Goal: Task Accomplishment & Management: Manage account settings

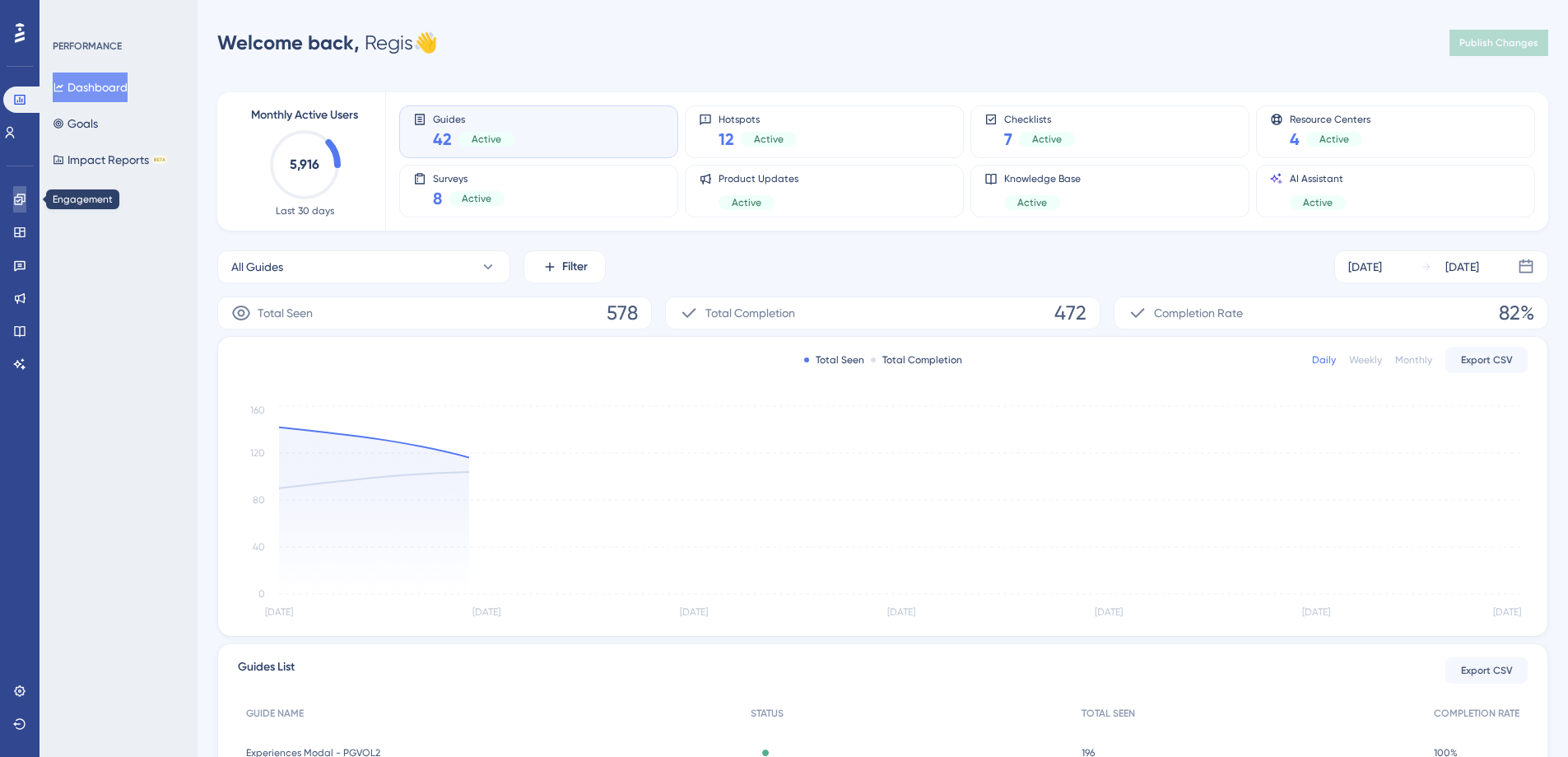
click at [16, 205] on icon at bounding box center [20, 199] width 13 height 13
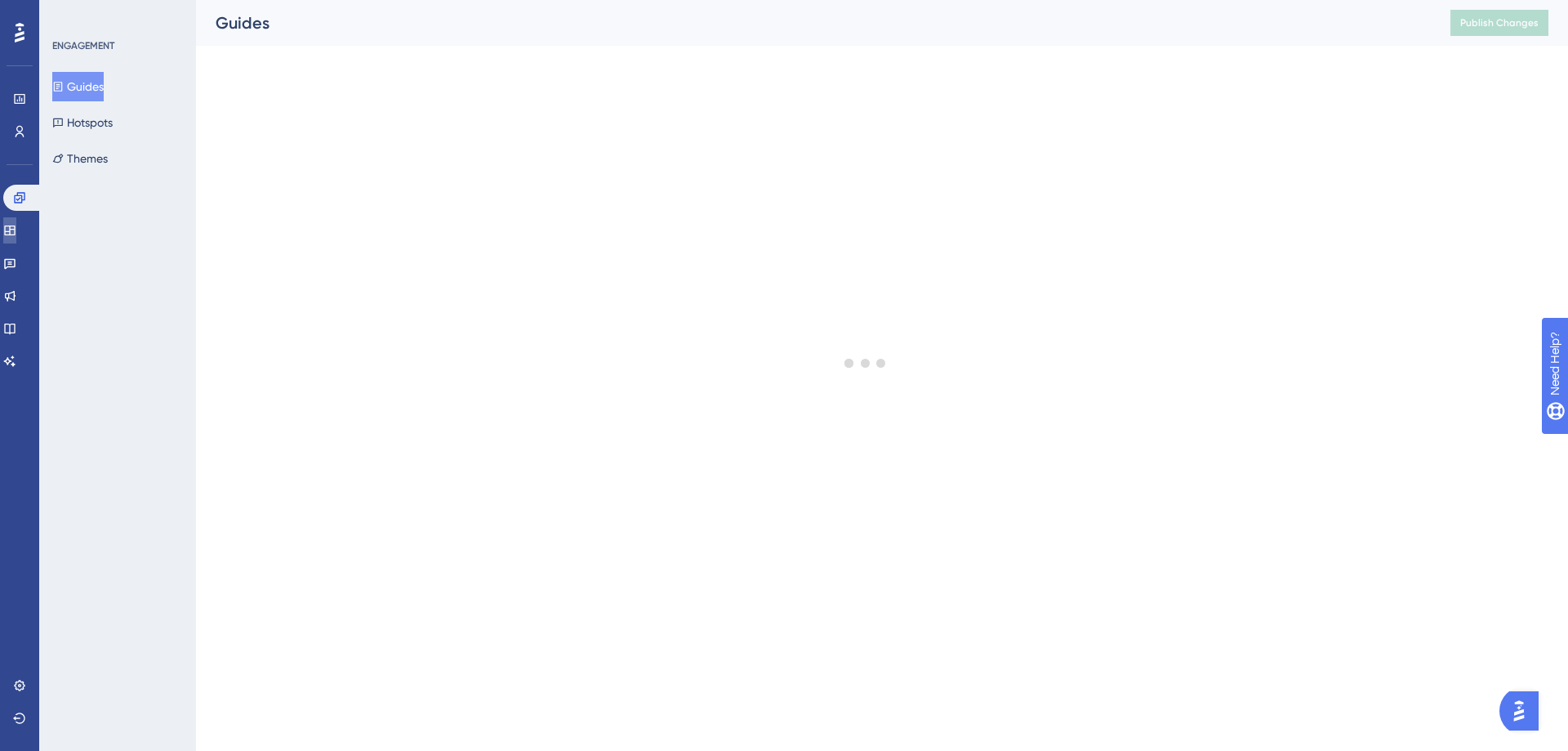
click at [15, 234] on icon at bounding box center [10, 230] width 11 height 10
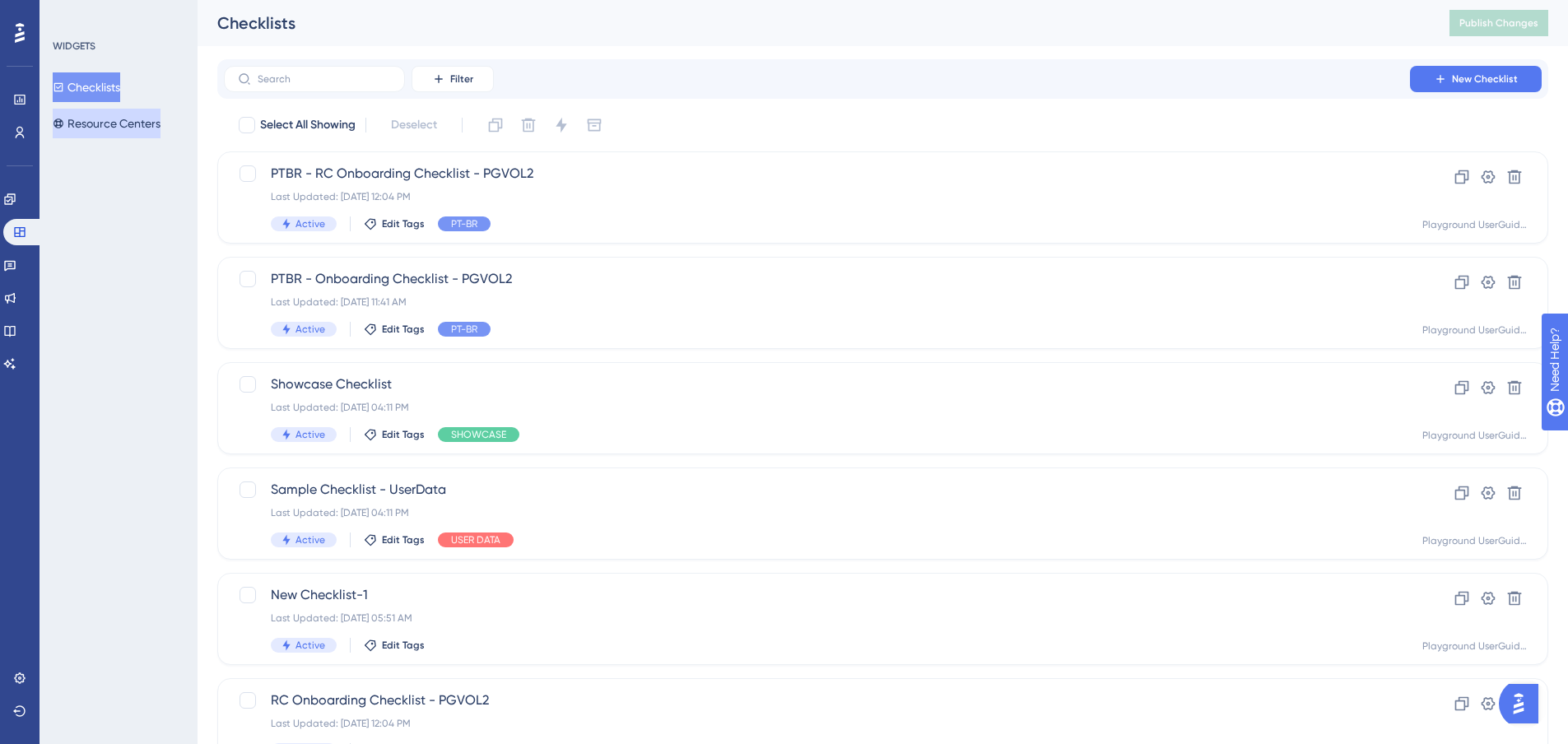
click at [113, 127] on button "Resource Centers" at bounding box center [106, 123] width 108 height 29
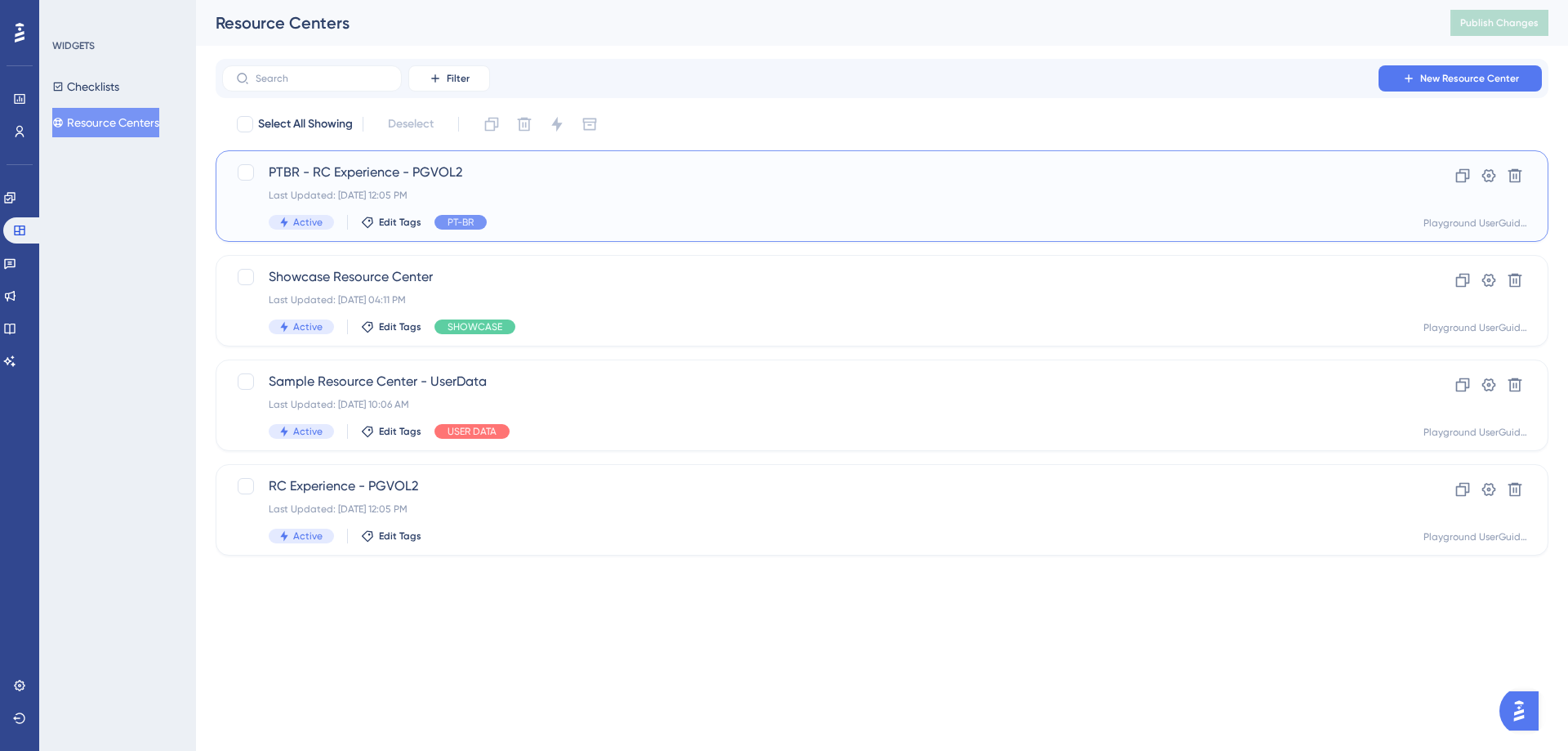
click at [1182, 208] on div "PTBR - RC Experience - PGVOL2 Last Updated: [DATE] 12:05 PM Active Edit Tags PT…" at bounding box center [816, 196] width 1096 height 67
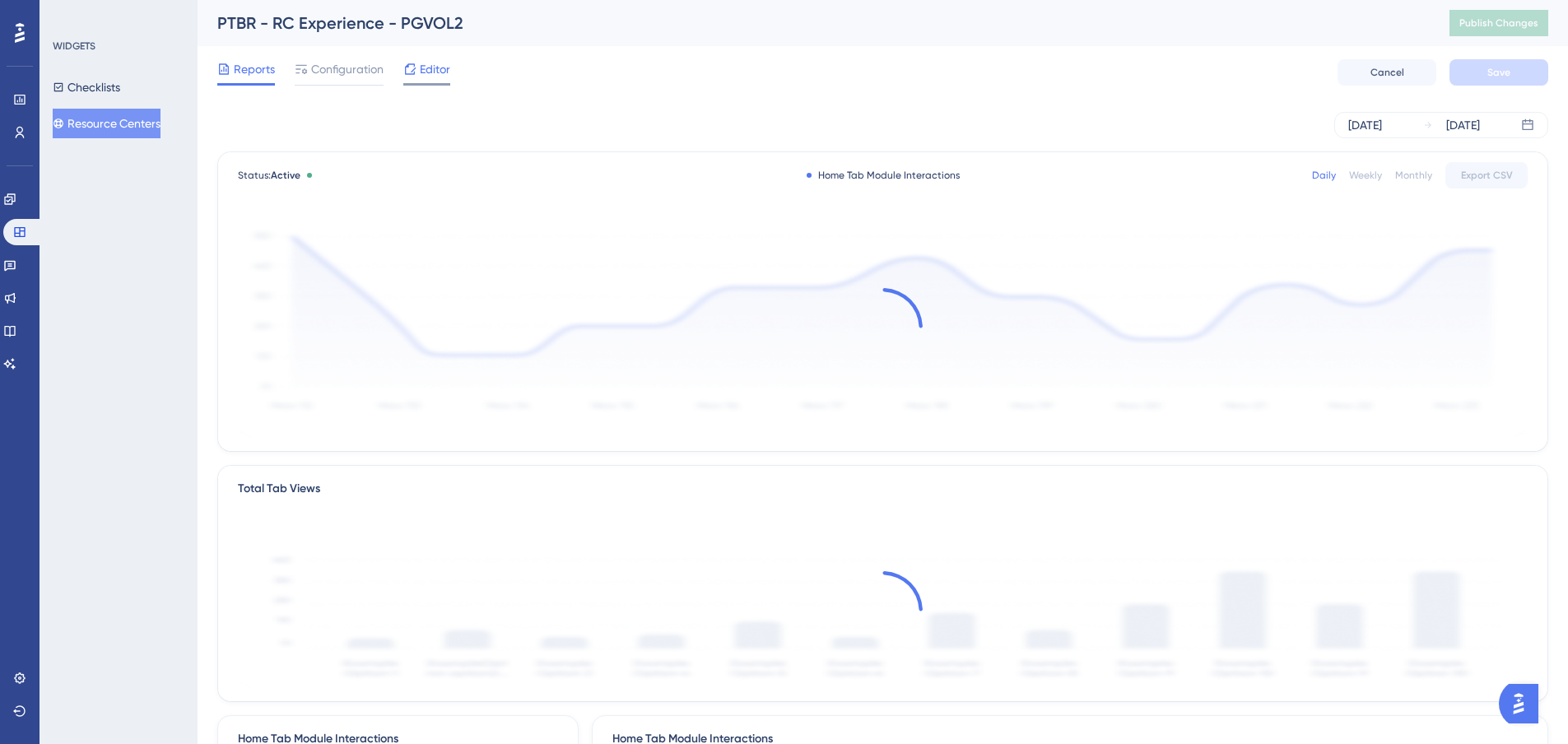
click at [431, 62] on span "Editor" at bounding box center [435, 69] width 30 height 20
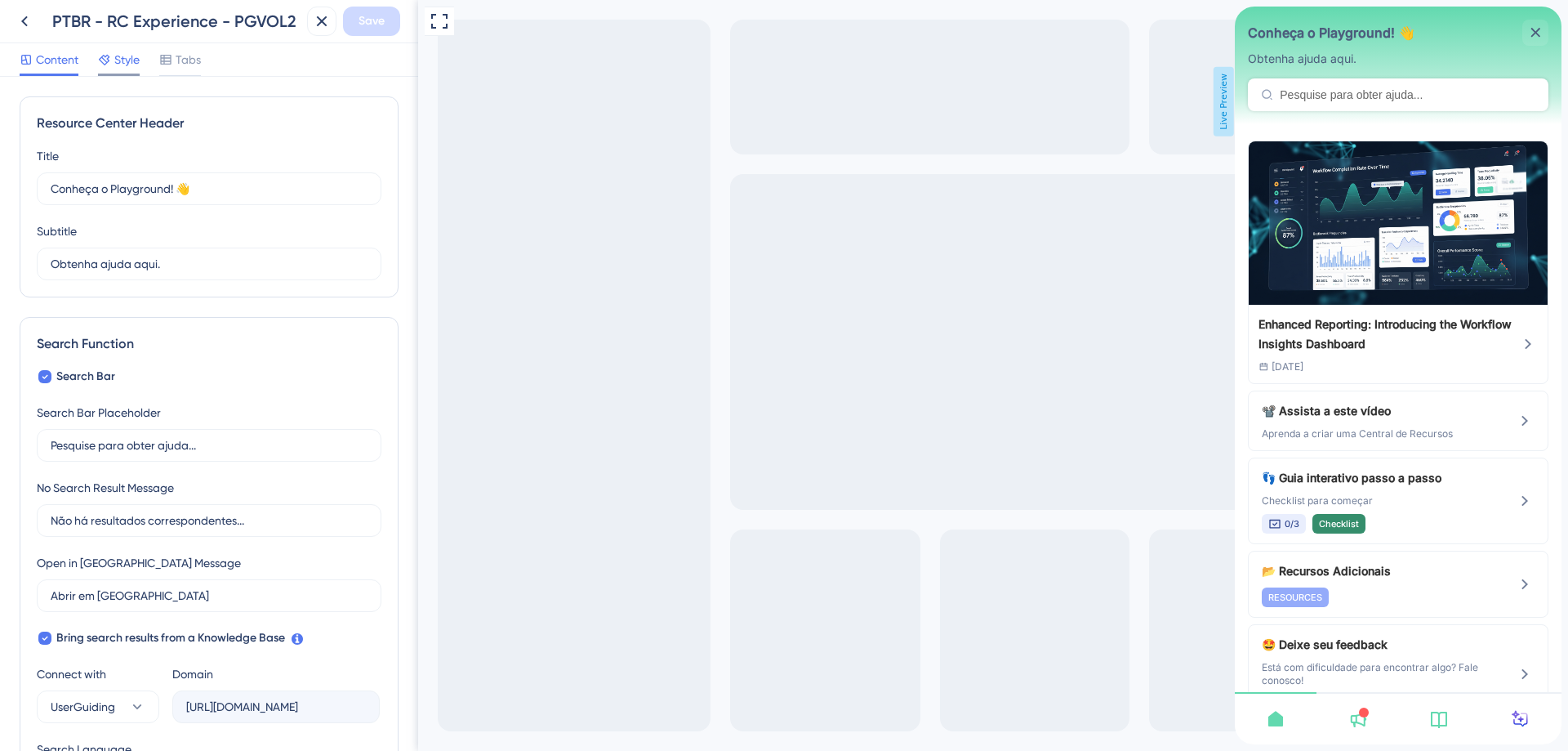
click at [129, 62] on span "Style" at bounding box center [126, 59] width 26 height 19
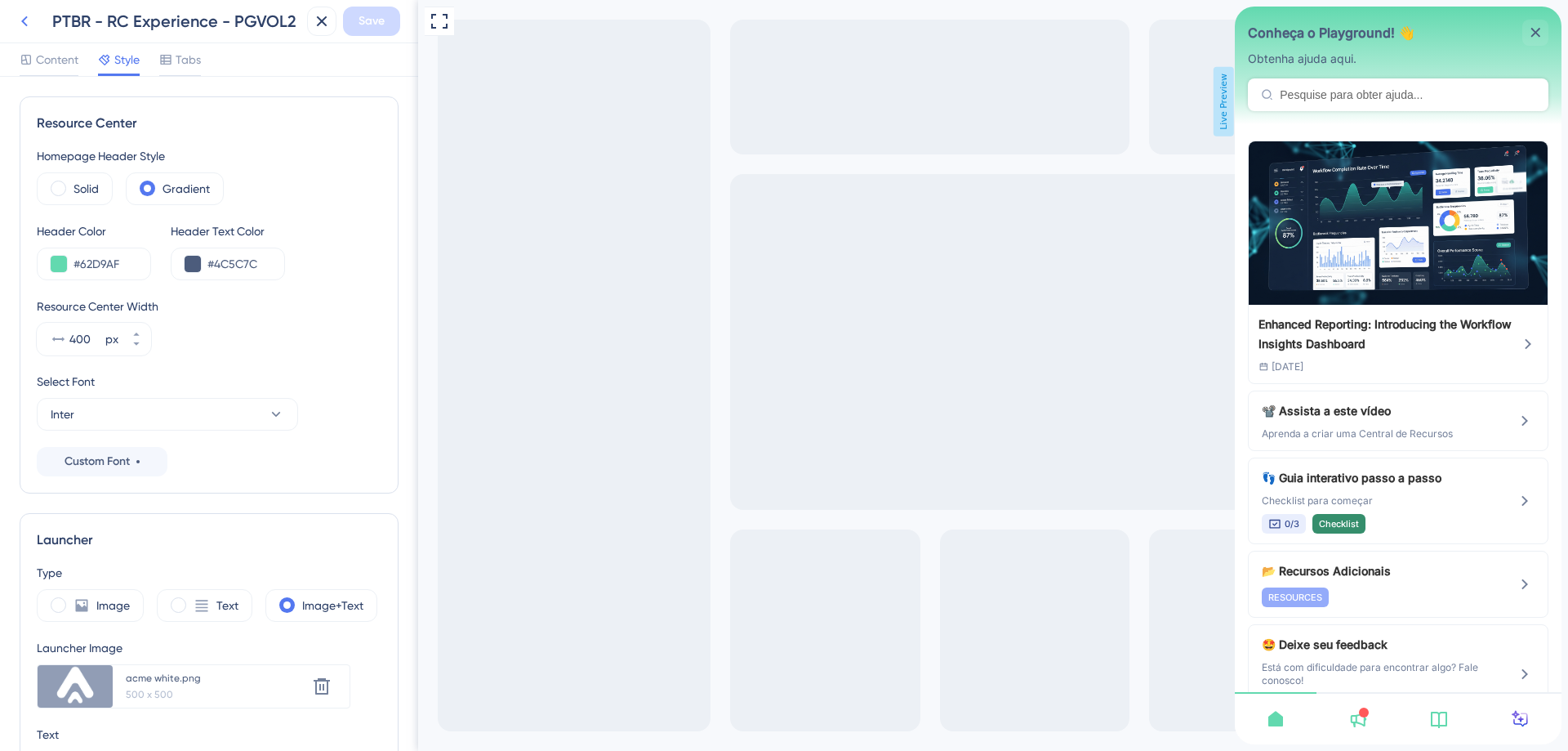
click at [15, 15] on icon at bounding box center [25, 21] width 19 height 19
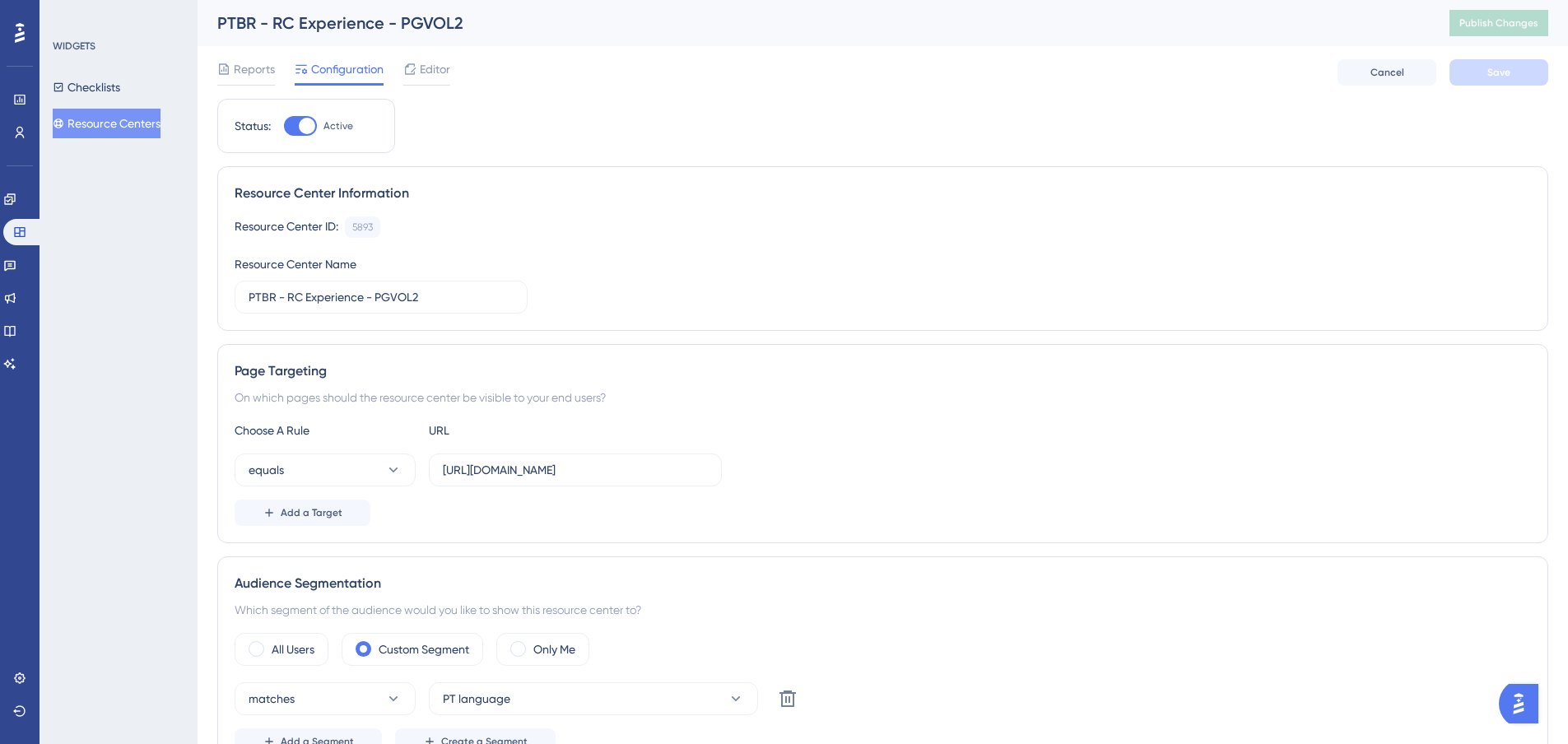
click at [148, 118] on button "Resource Centers" at bounding box center [106, 123] width 108 height 29
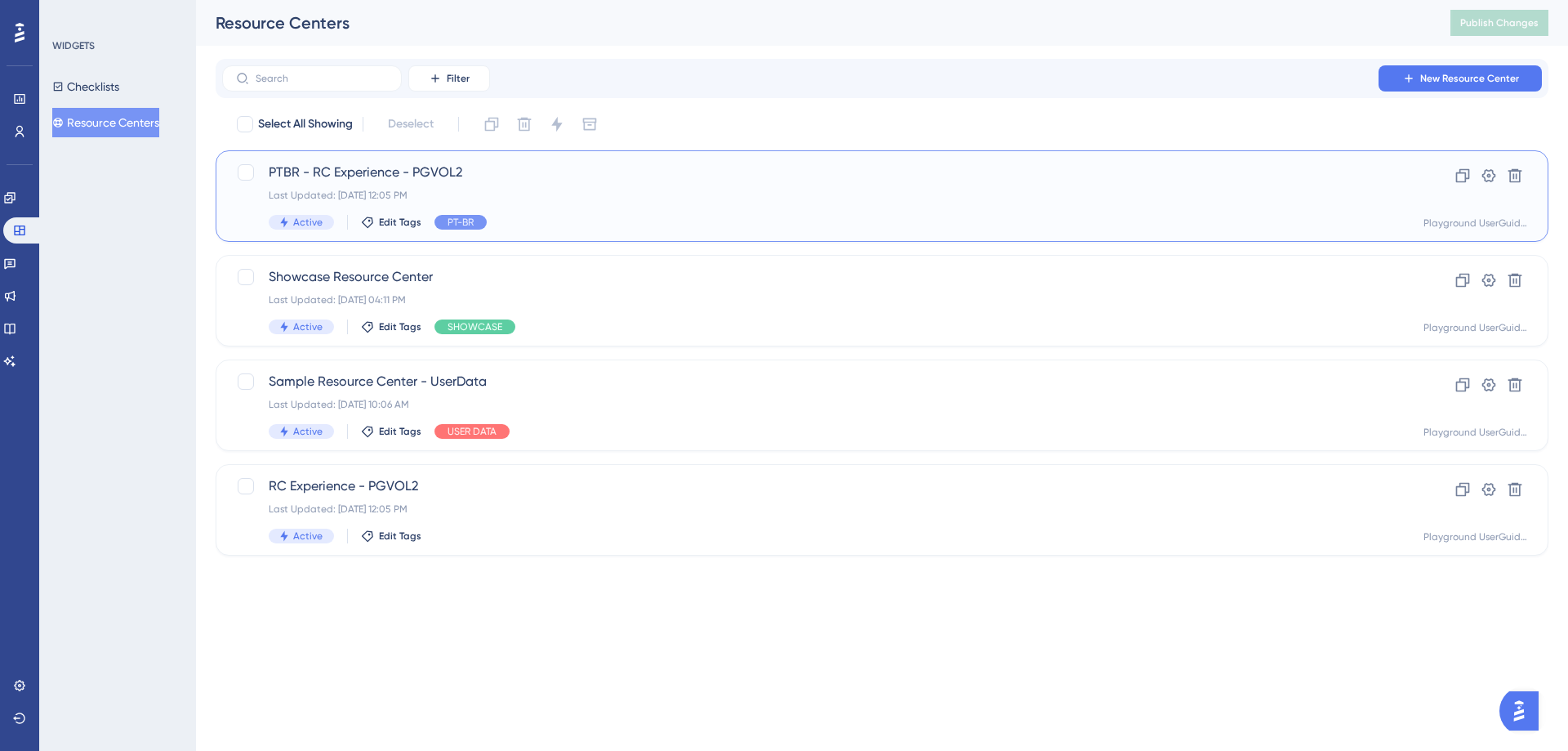
click at [533, 182] on div "PTBR - RC Experience - PGVOL2 Last Updated: [DATE] 12:05 PM Active Edit Tags PT…" at bounding box center [816, 196] width 1096 height 67
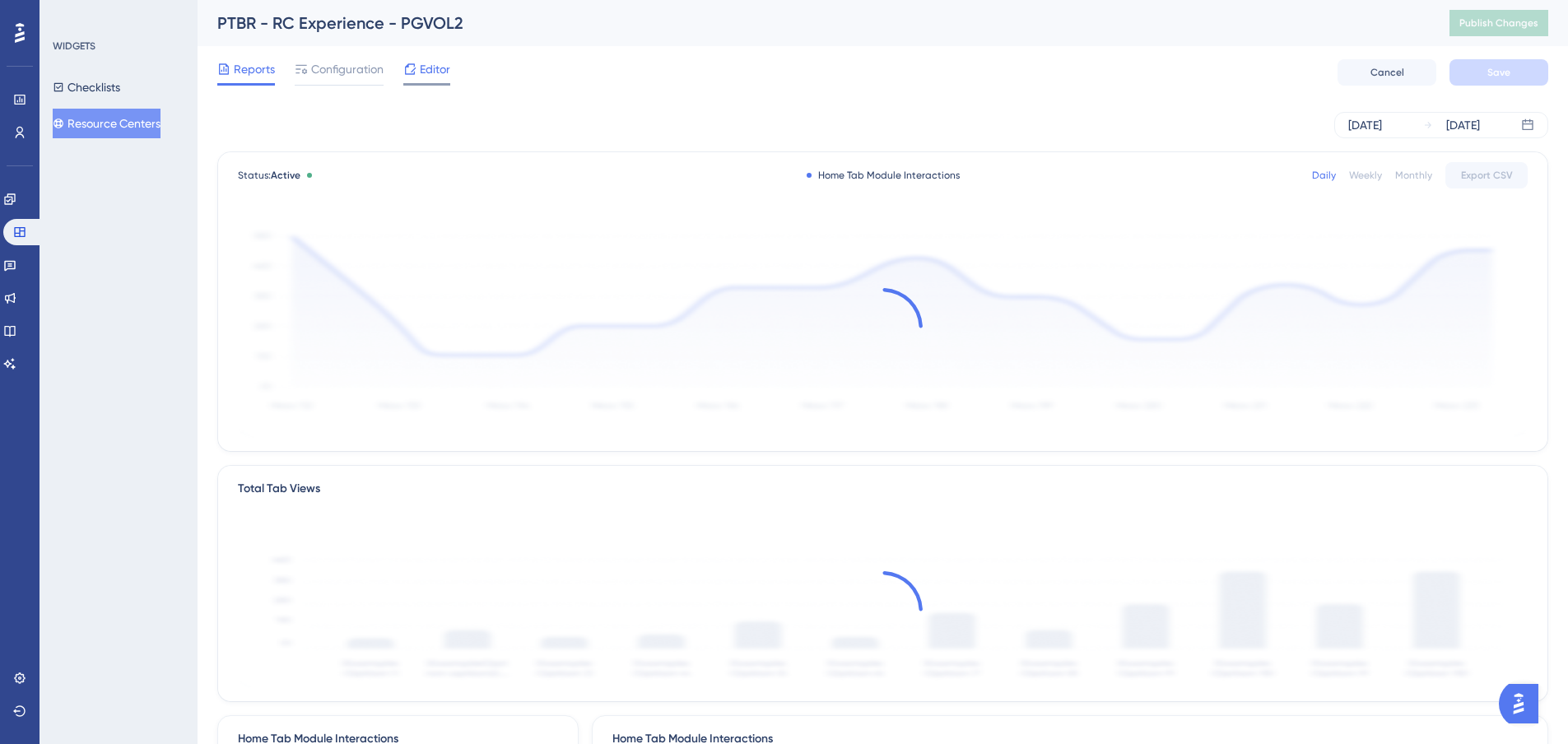
click at [424, 69] on span "Editor" at bounding box center [435, 69] width 30 height 20
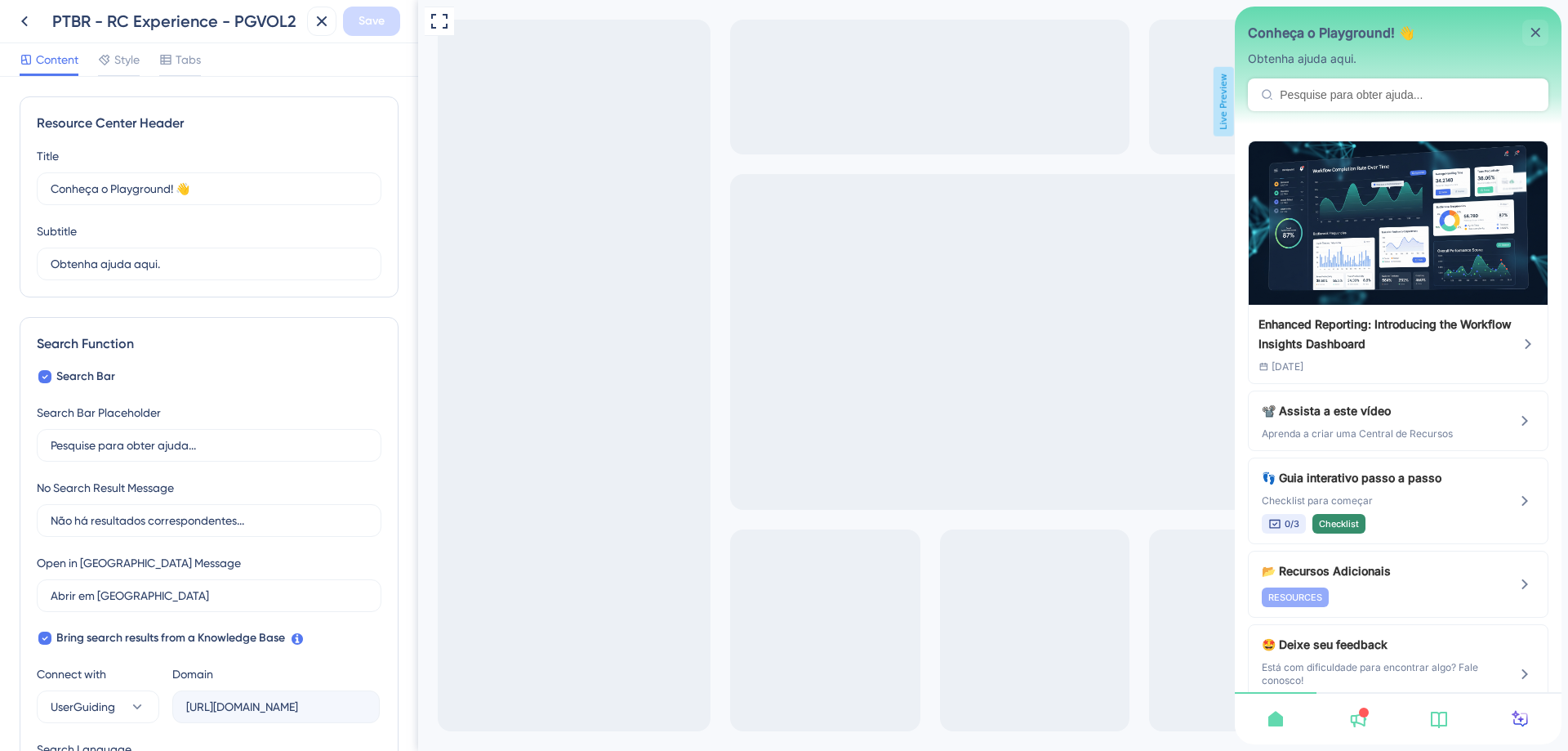
click at [176, 49] on div "Content Style Tabs" at bounding box center [209, 60] width 418 height 34
click at [179, 54] on span "Tabs" at bounding box center [188, 59] width 26 height 19
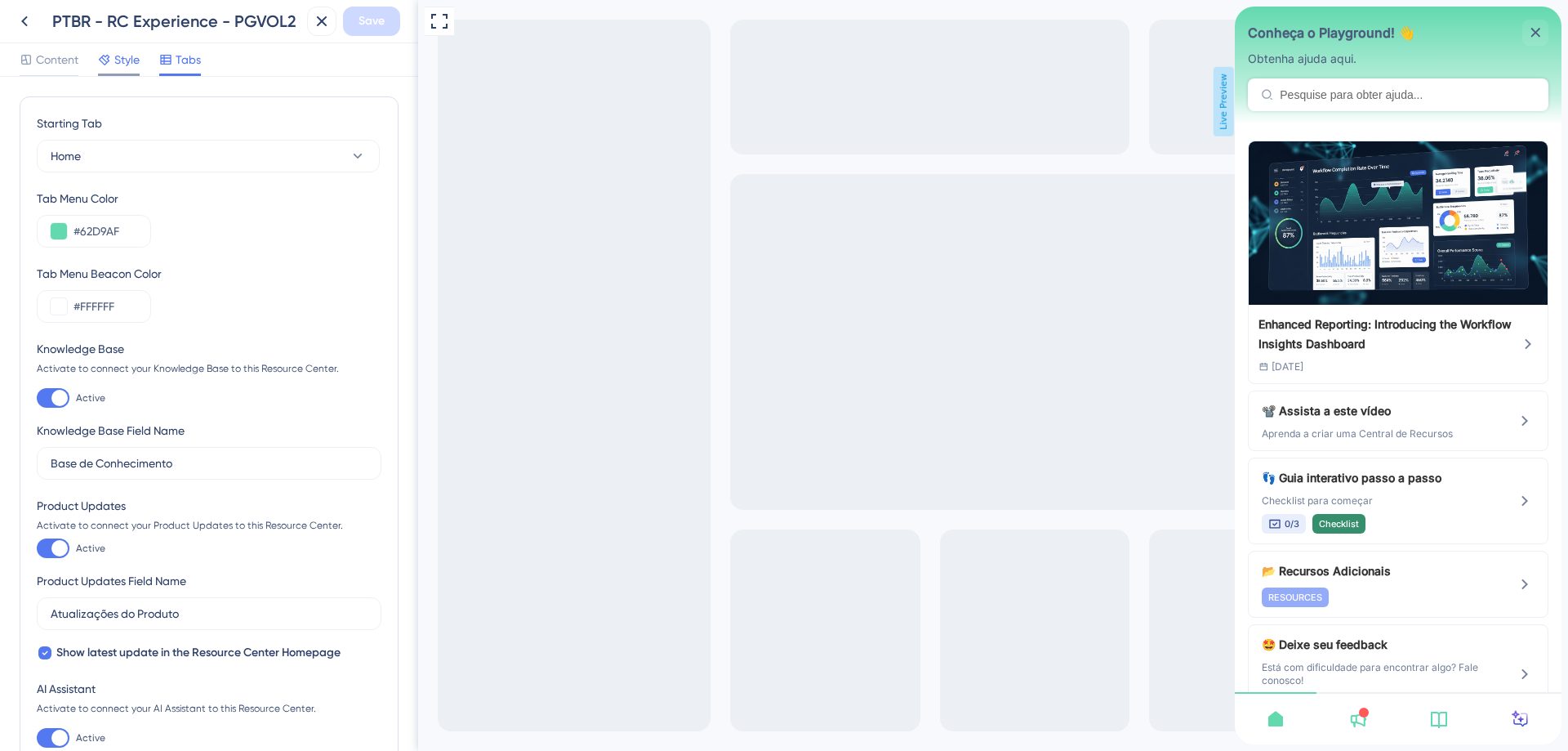
click at [122, 58] on span "Style" at bounding box center [126, 59] width 26 height 19
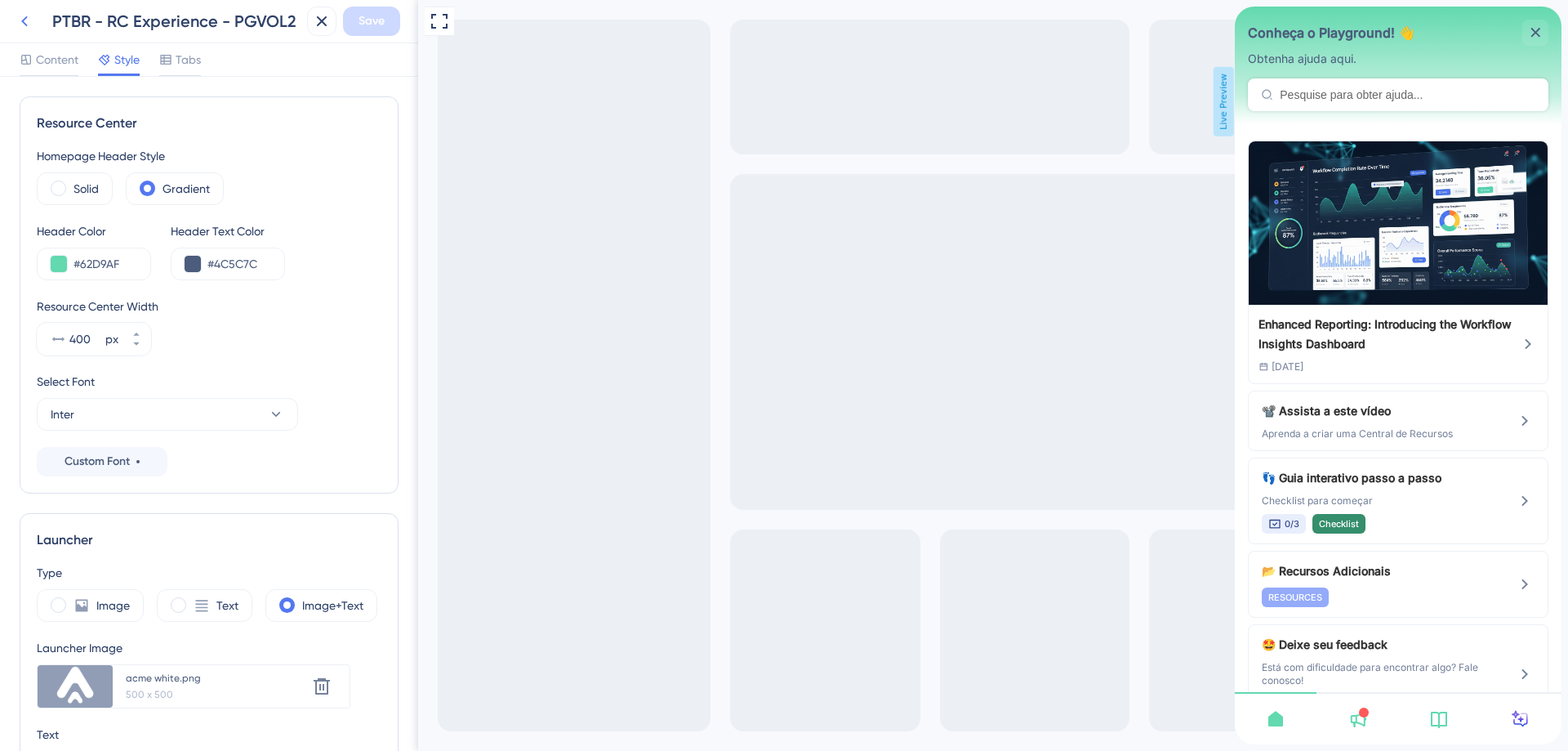
click at [19, 16] on icon at bounding box center [25, 21] width 19 height 19
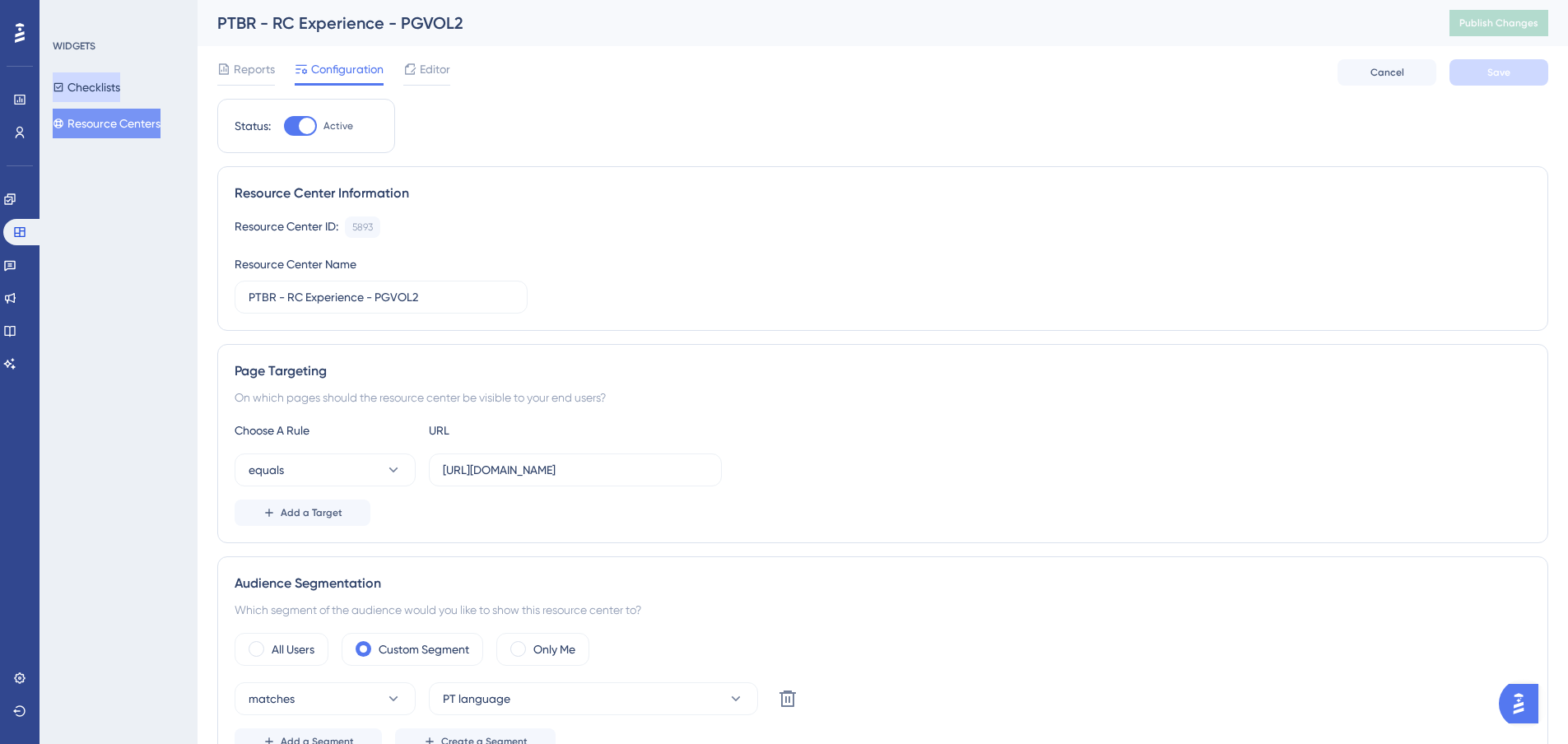
click at [120, 93] on button "Checklists" at bounding box center [86, 86] width 68 height 29
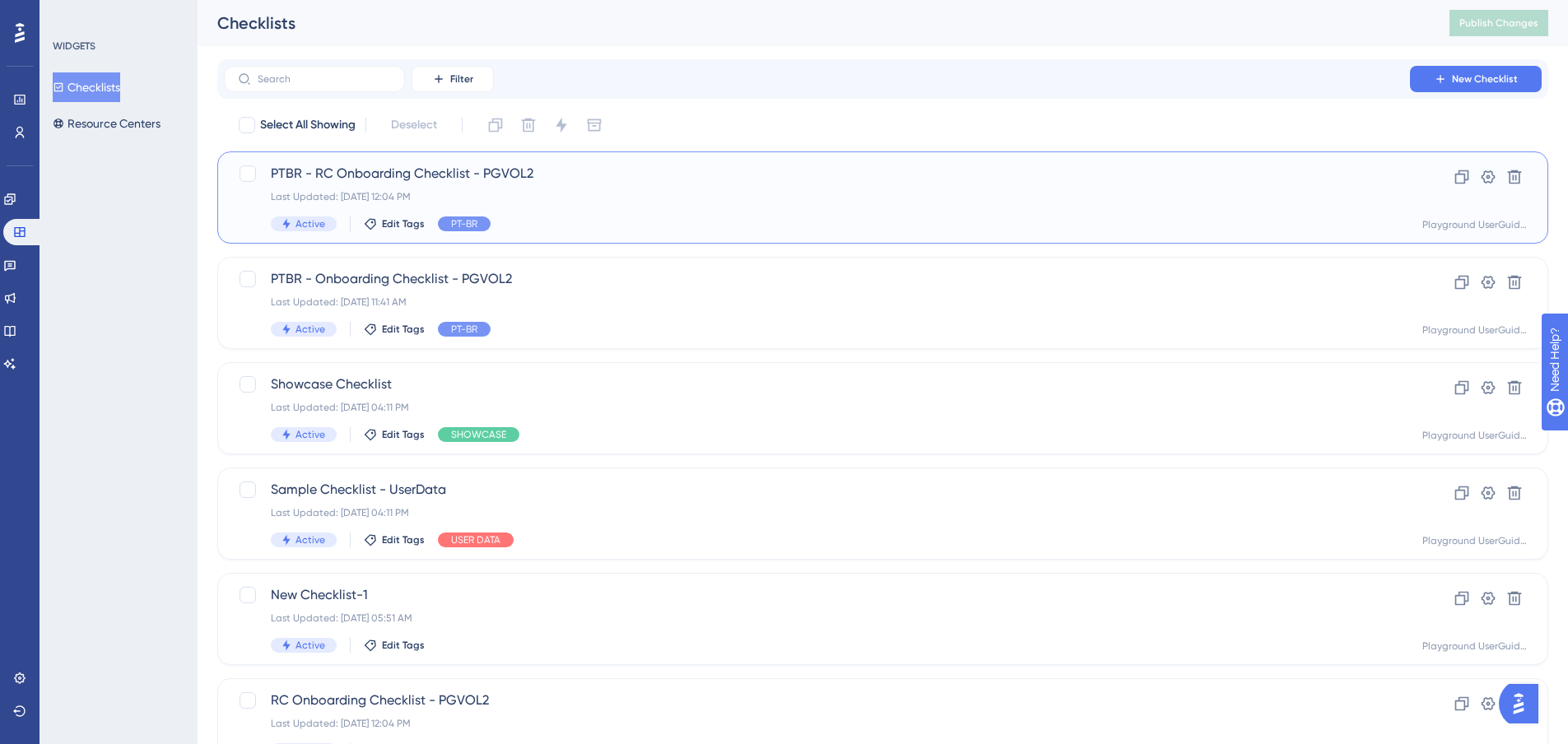
click at [594, 207] on div "PTBR - RC Onboarding Checklist - PGVOL2 Last Updated: [DATE] 12:04 PM Active Ed…" at bounding box center [817, 198] width 1093 height 68
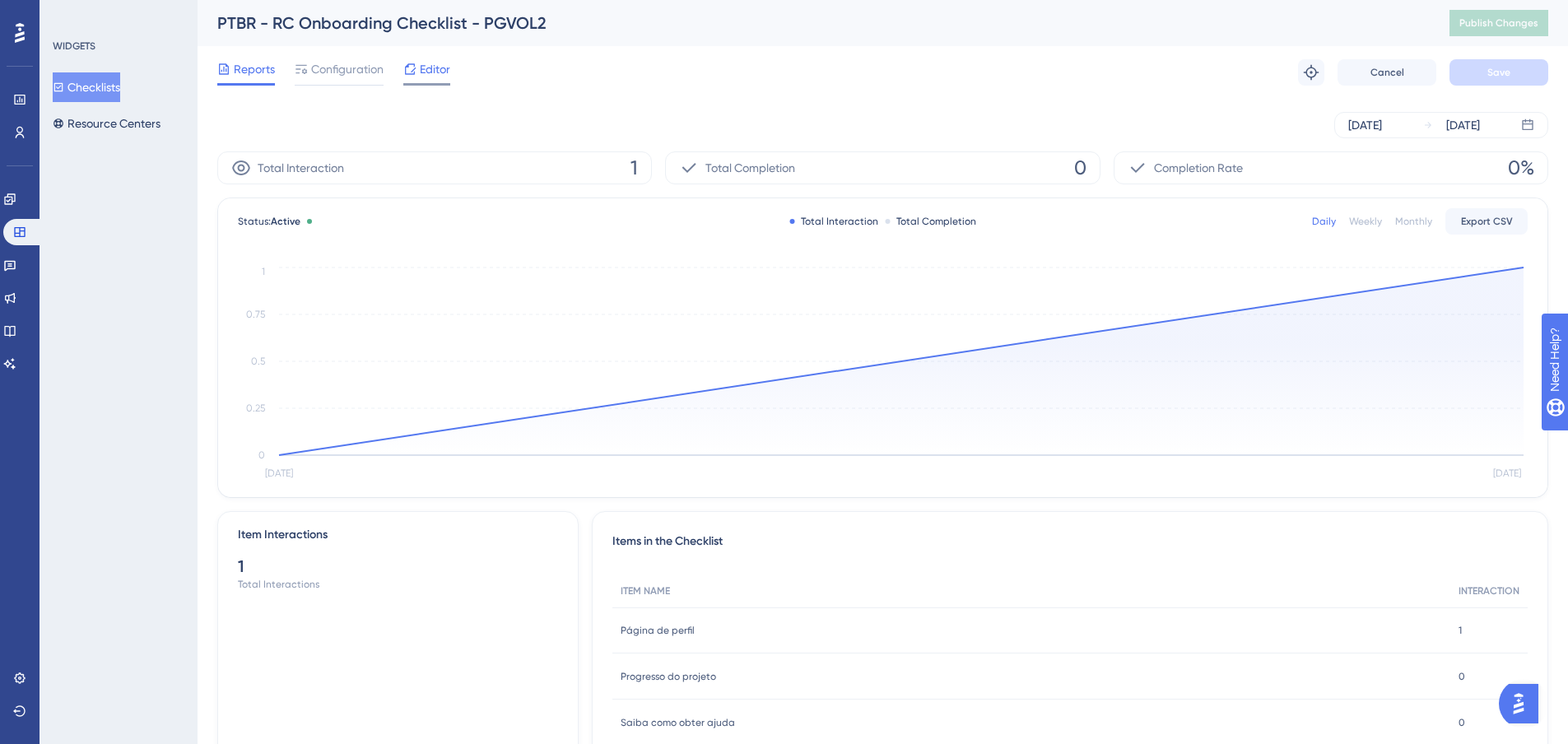
click at [427, 69] on span "Editor" at bounding box center [435, 69] width 30 height 20
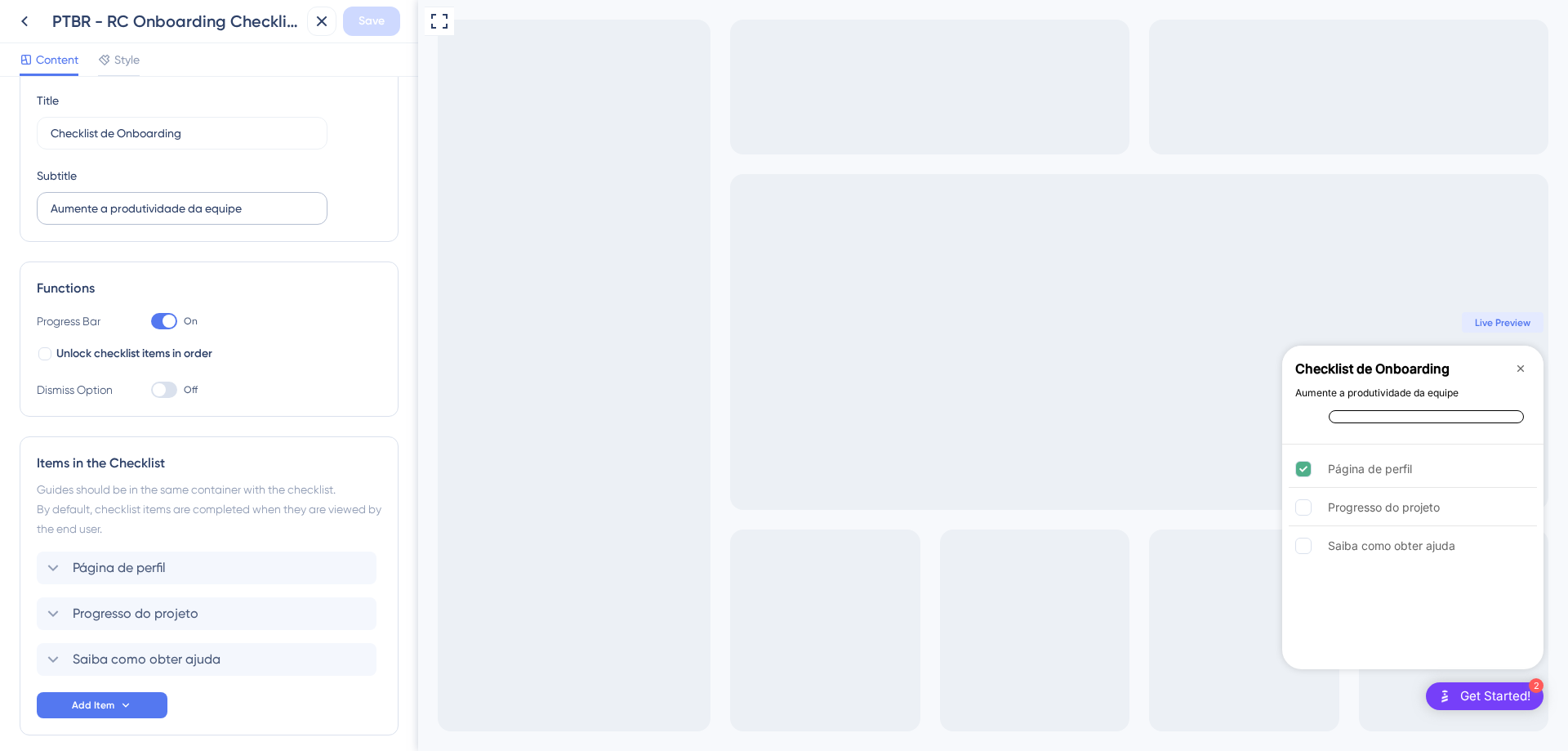
scroll to position [125, 0]
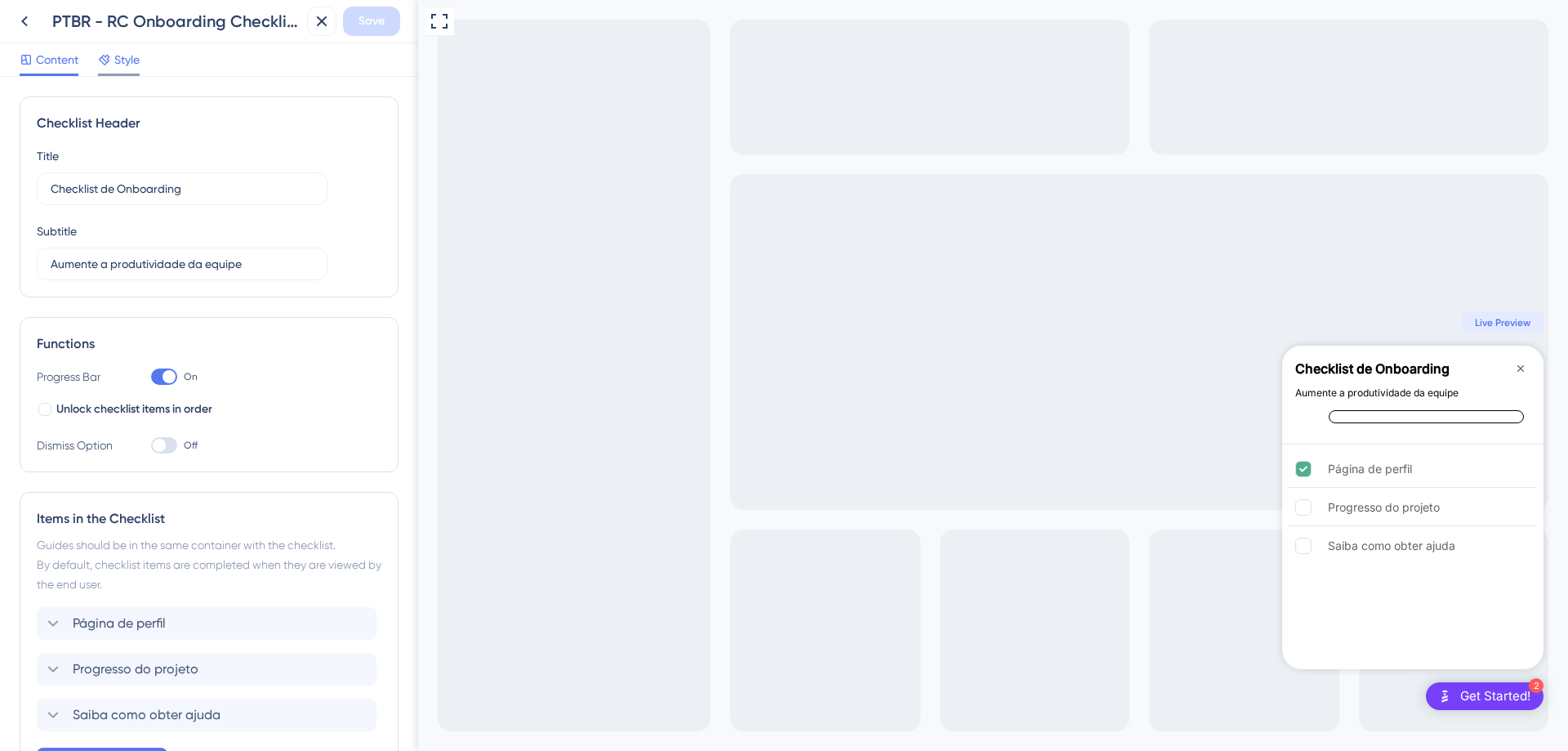
click at [120, 57] on span "Style" at bounding box center [126, 59] width 26 height 19
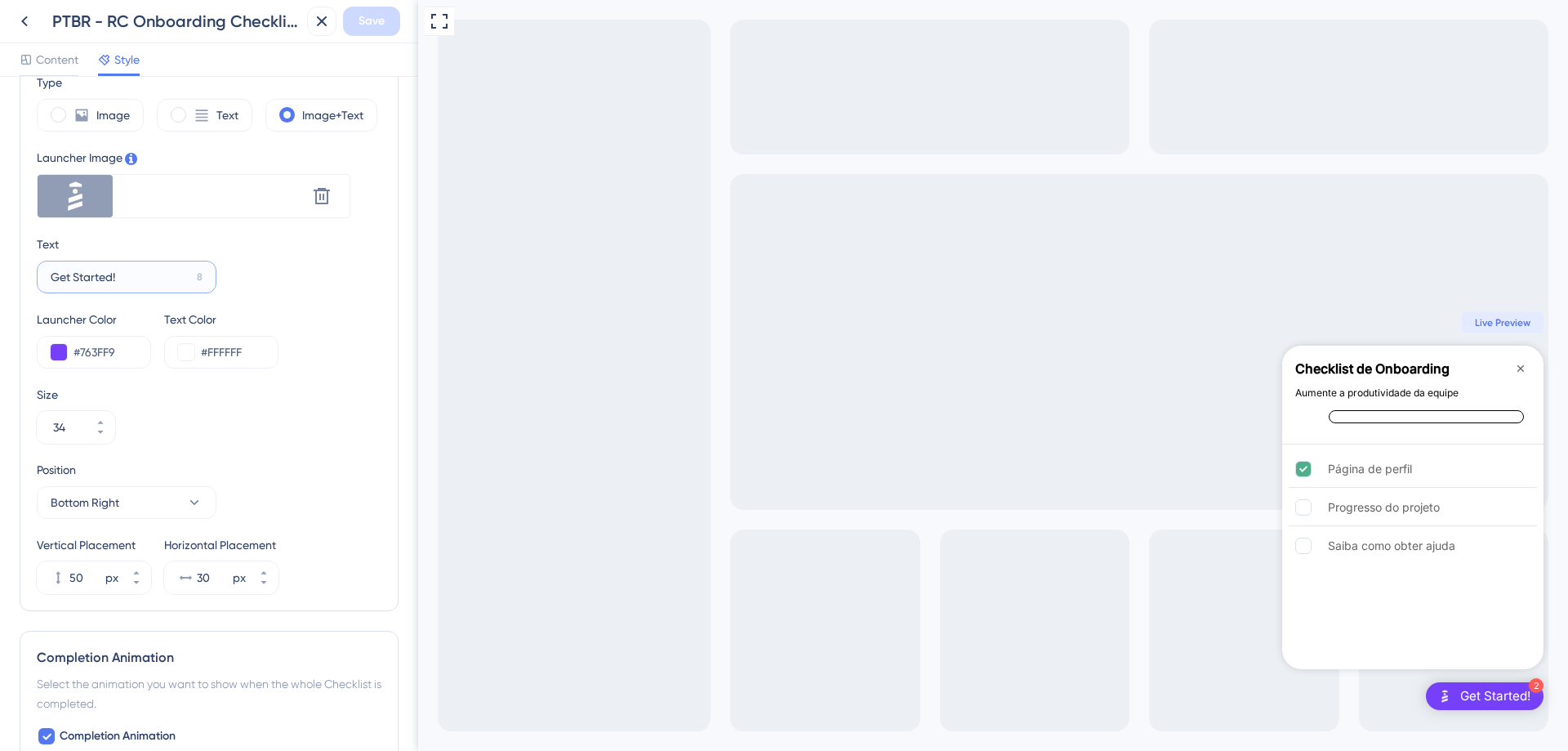
click at [180, 283] on input "Get Started!" at bounding box center [120, 277] width 140 height 18
type input "Comece já!"
click at [366, 12] on span "Save" at bounding box center [371, 21] width 27 height 19
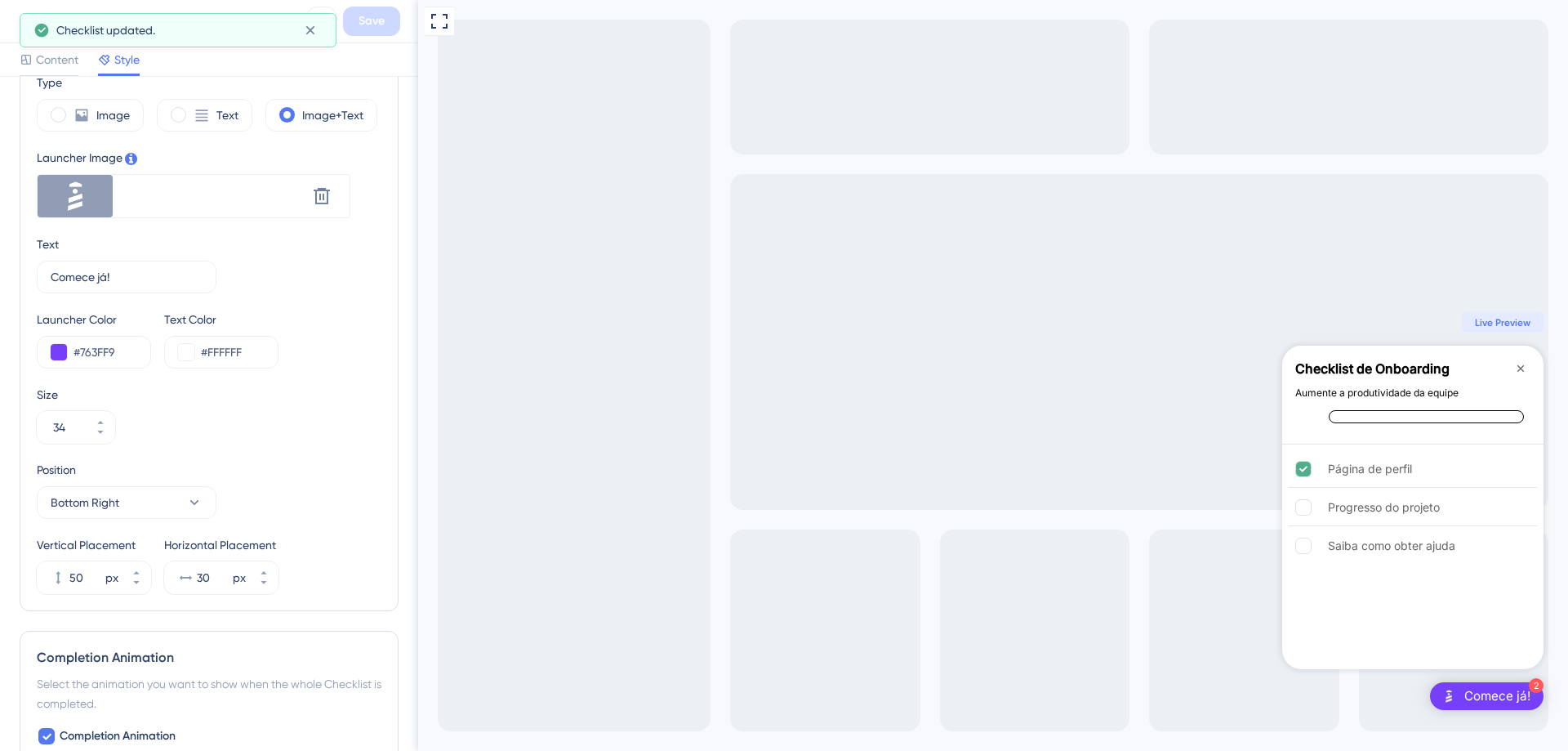
click at [14, 19] on button at bounding box center [24, 20] width 29 height 29
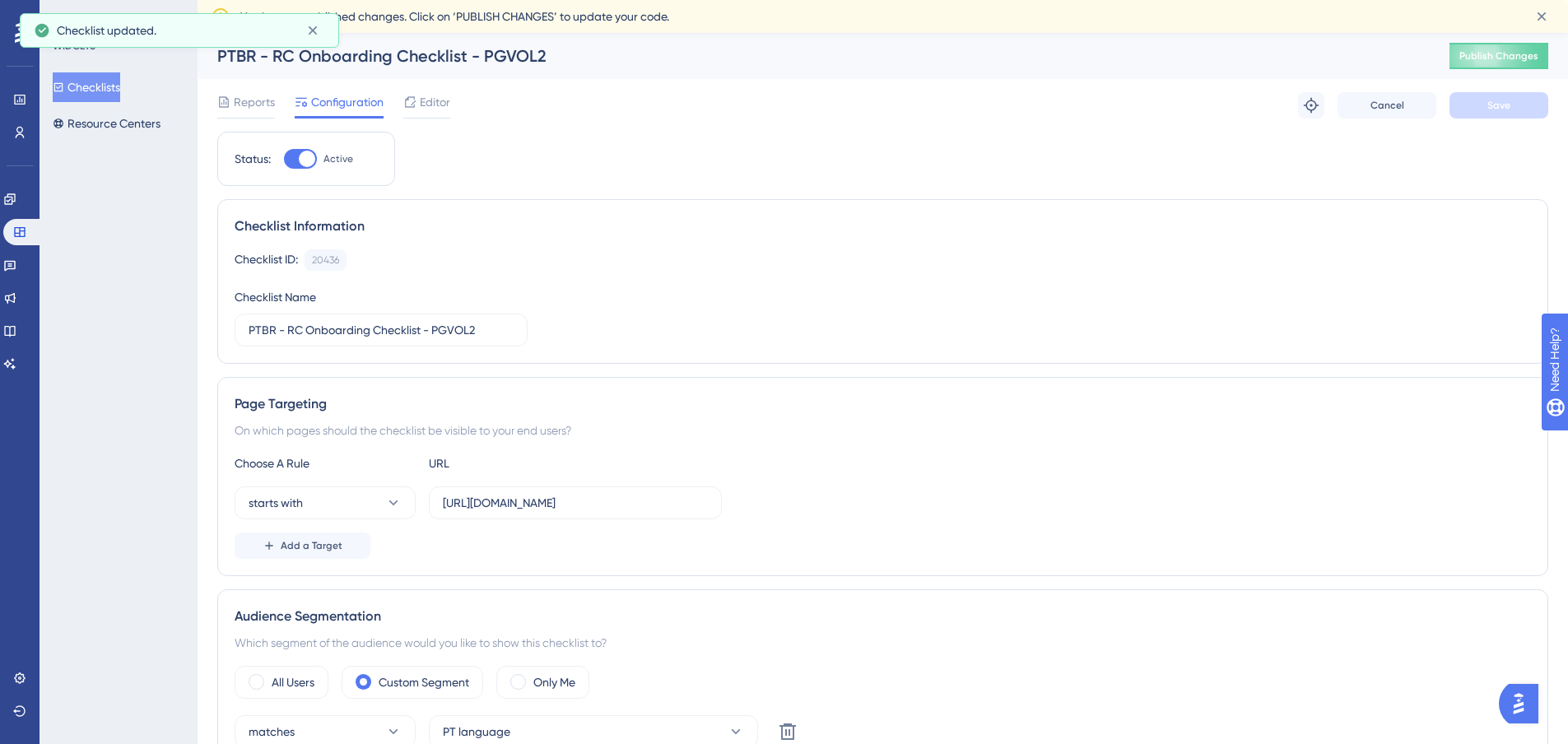
click at [113, 88] on button "Checklists" at bounding box center [86, 86] width 68 height 29
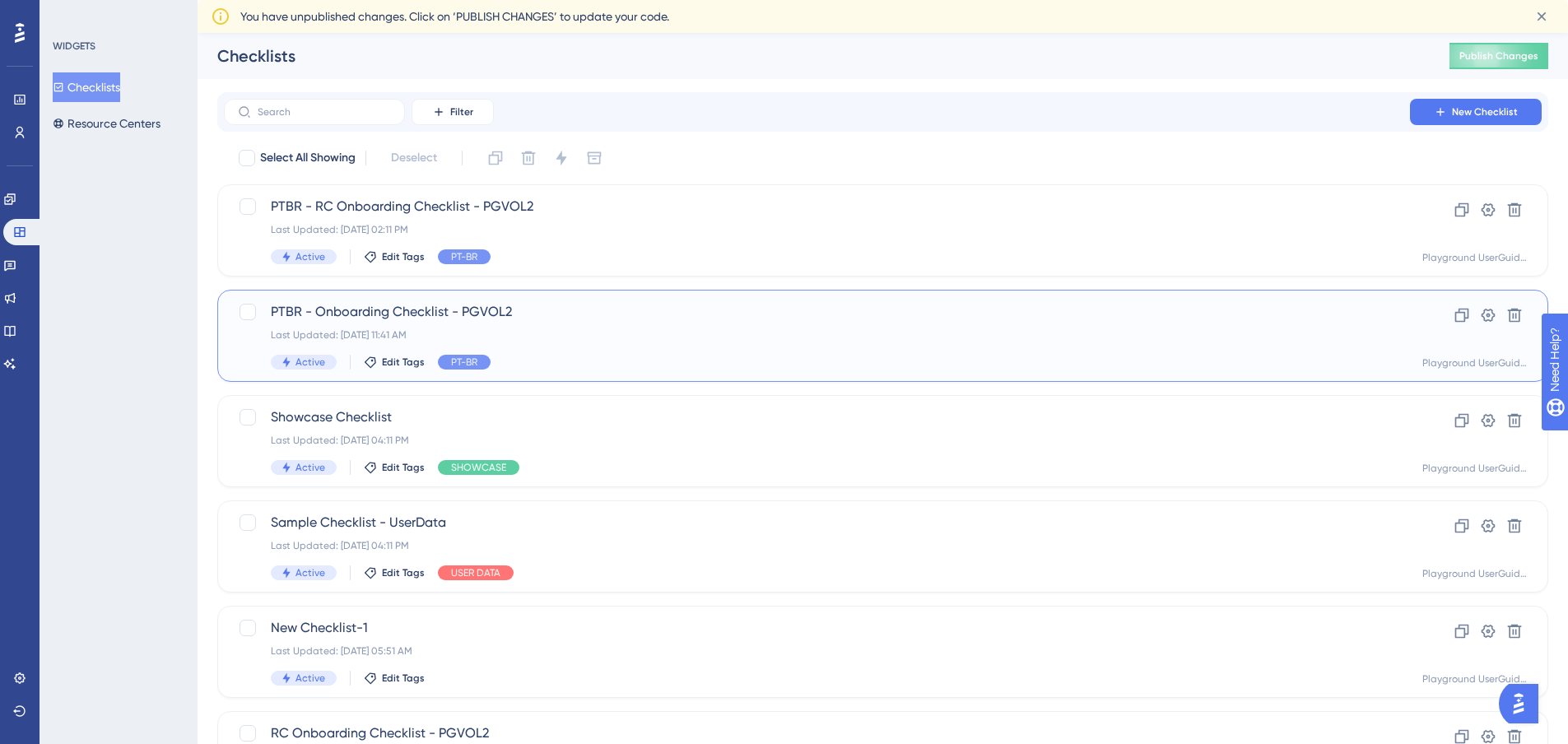
click at [554, 325] on div "PTBR - Onboarding Checklist - PGVOL2 Last Updated: [DATE] 11:41 AM Active Edit …" at bounding box center [817, 336] width 1093 height 68
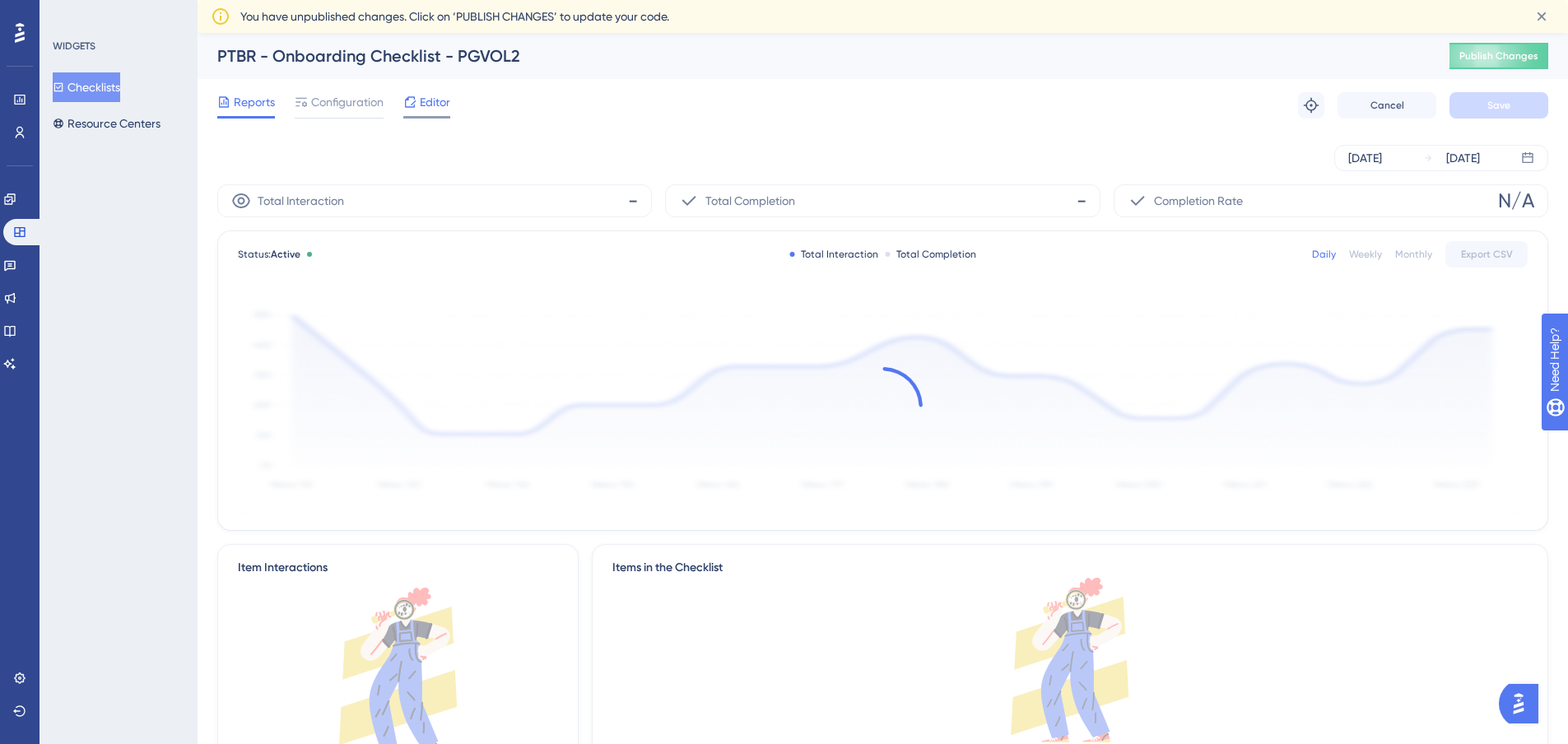
click at [435, 101] on span "Editor" at bounding box center [435, 102] width 30 height 20
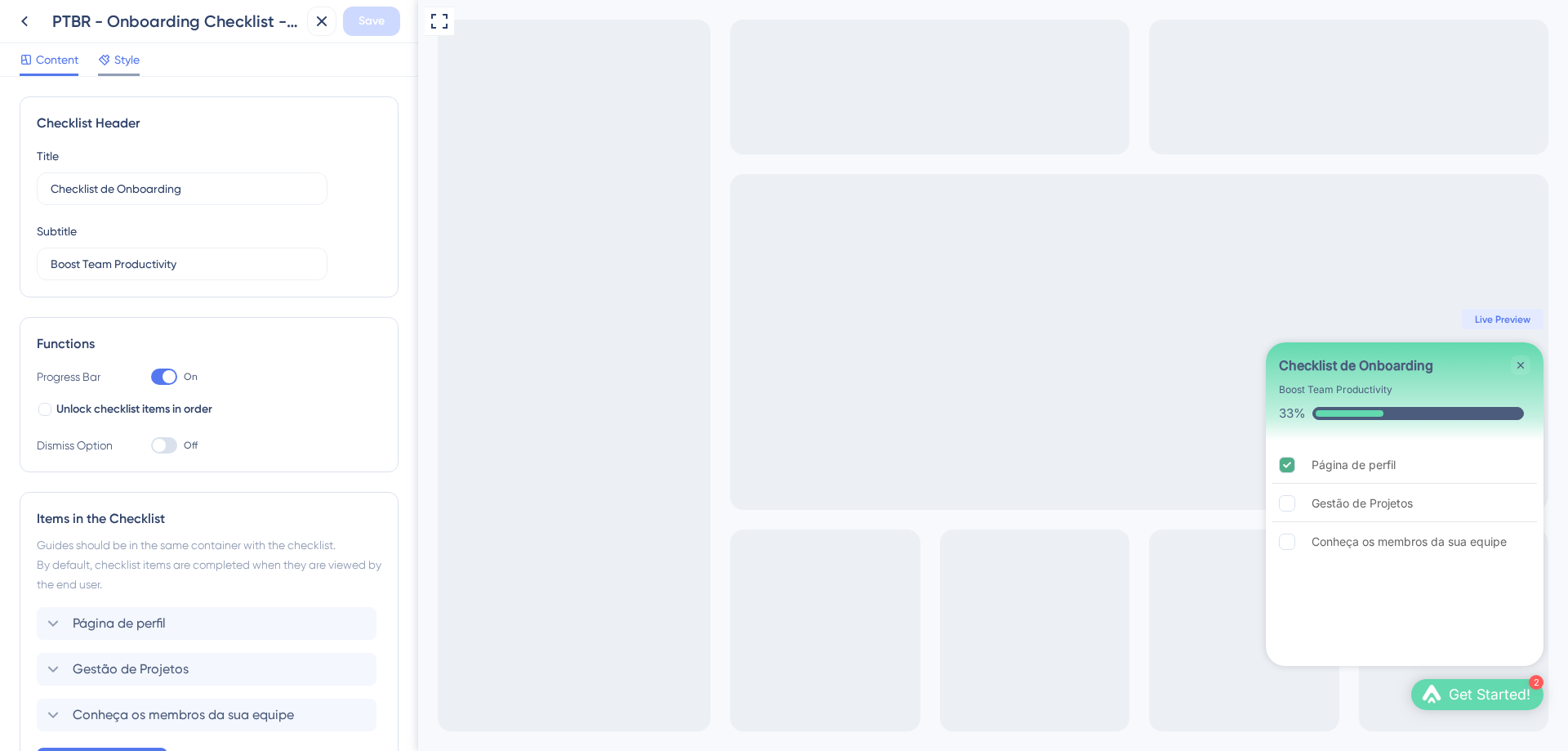
click at [125, 57] on span "Style" at bounding box center [126, 59] width 26 height 19
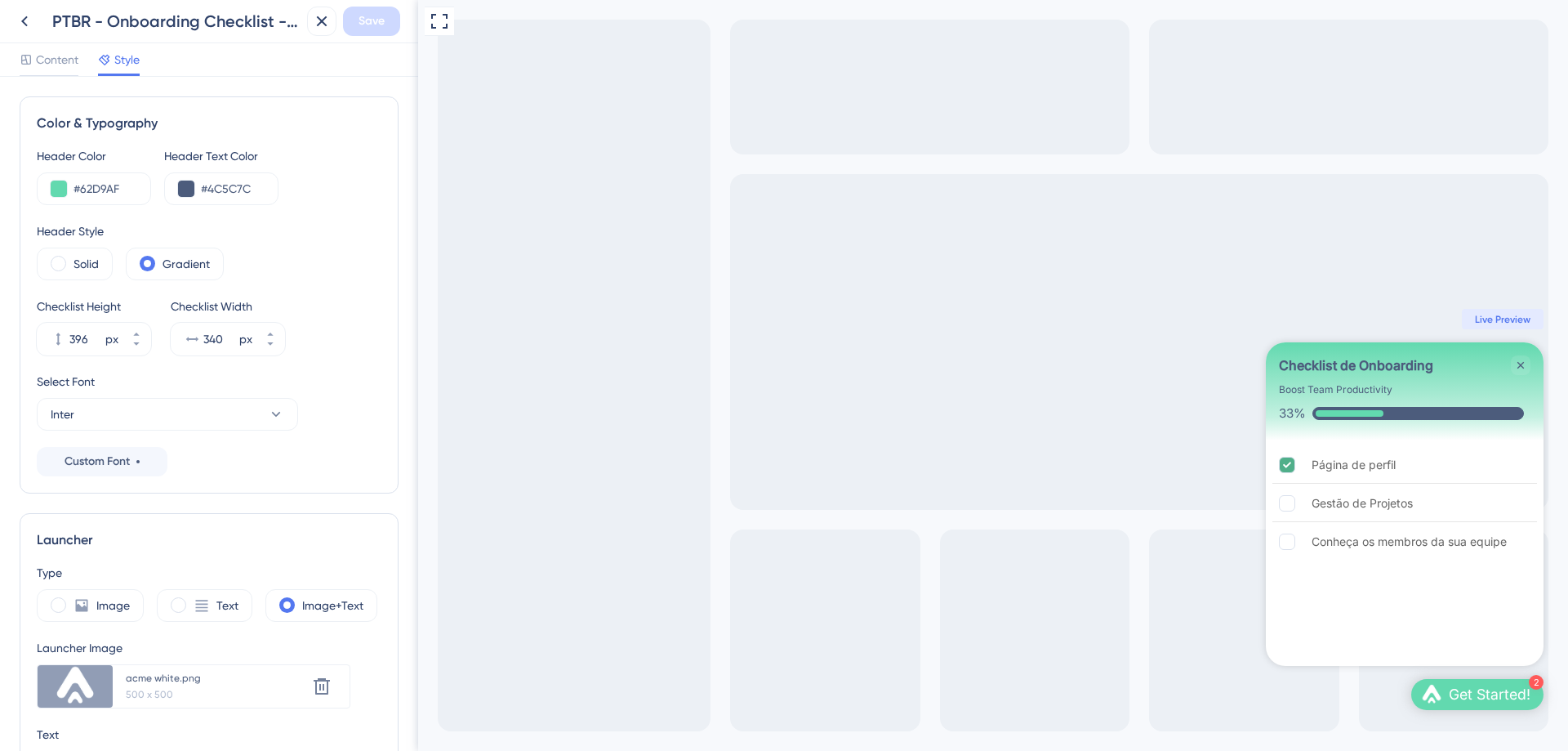
scroll to position [381, 0]
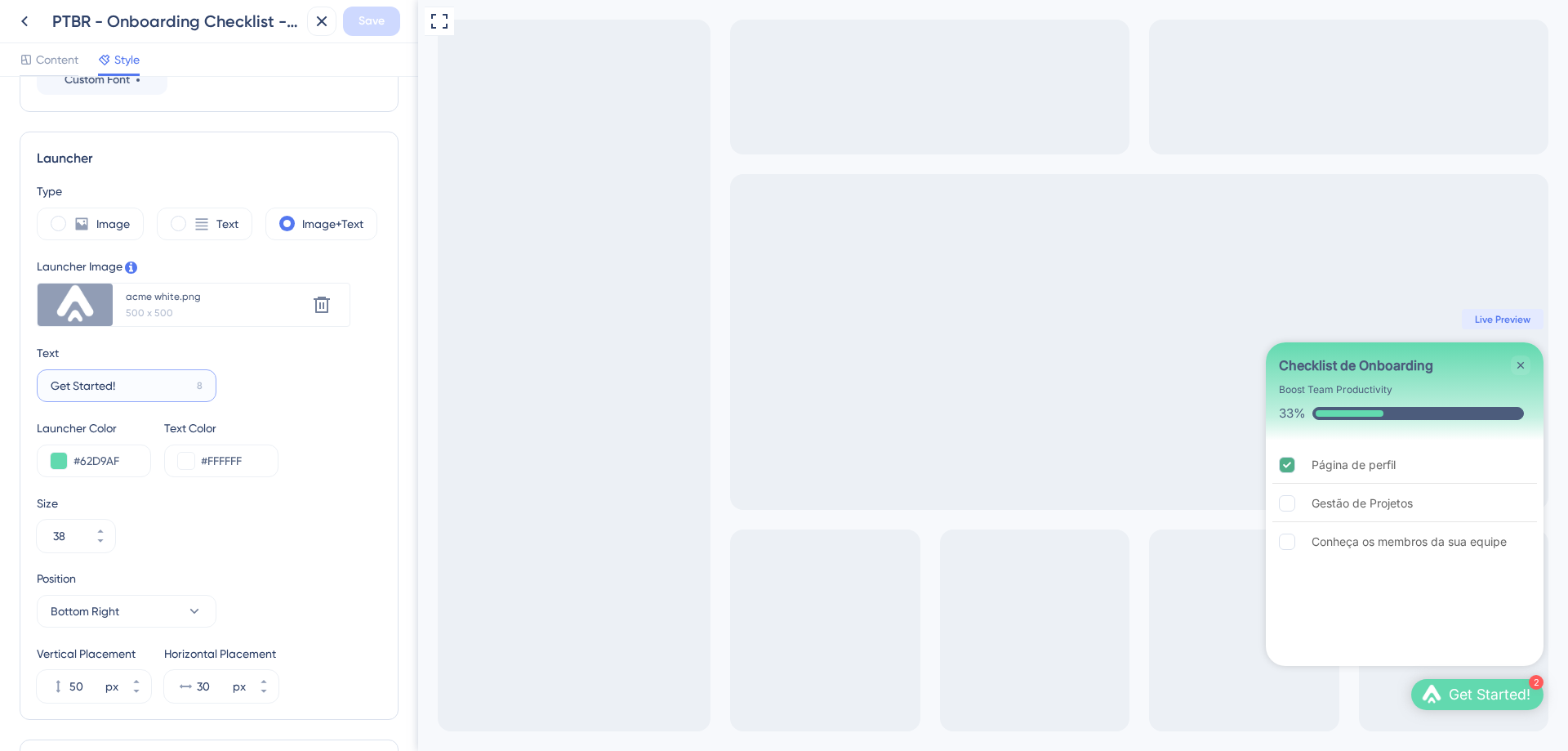
click at [155, 392] on input "Get Started!" at bounding box center [120, 386] width 140 height 18
type input "Comece já!"
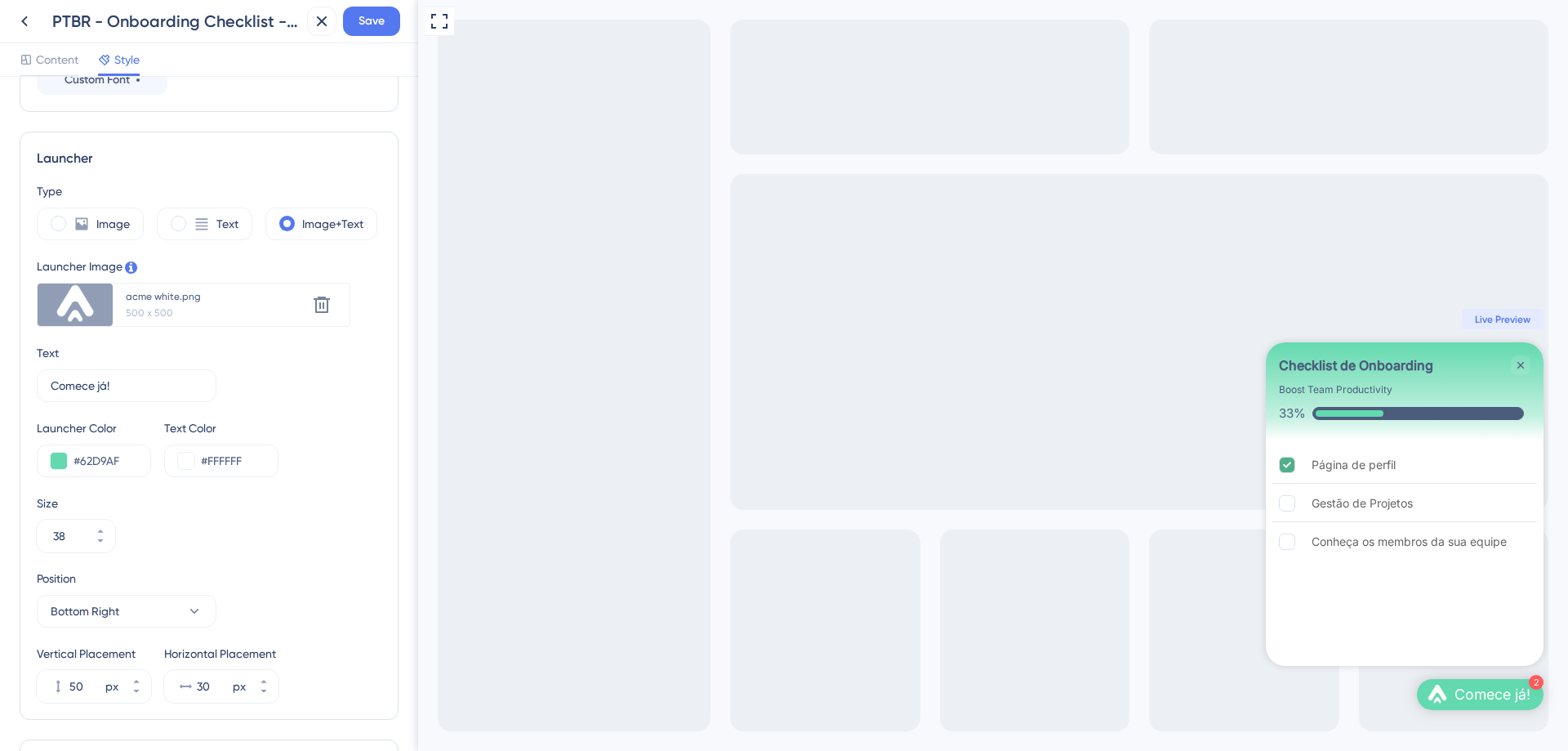
click at [294, 361] on div "Text Comece [PERSON_NAME]! 10" at bounding box center [210, 372] width 345 height 58
click at [369, 23] on span "Save" at bounding box center [371, 21] width 27 height 19
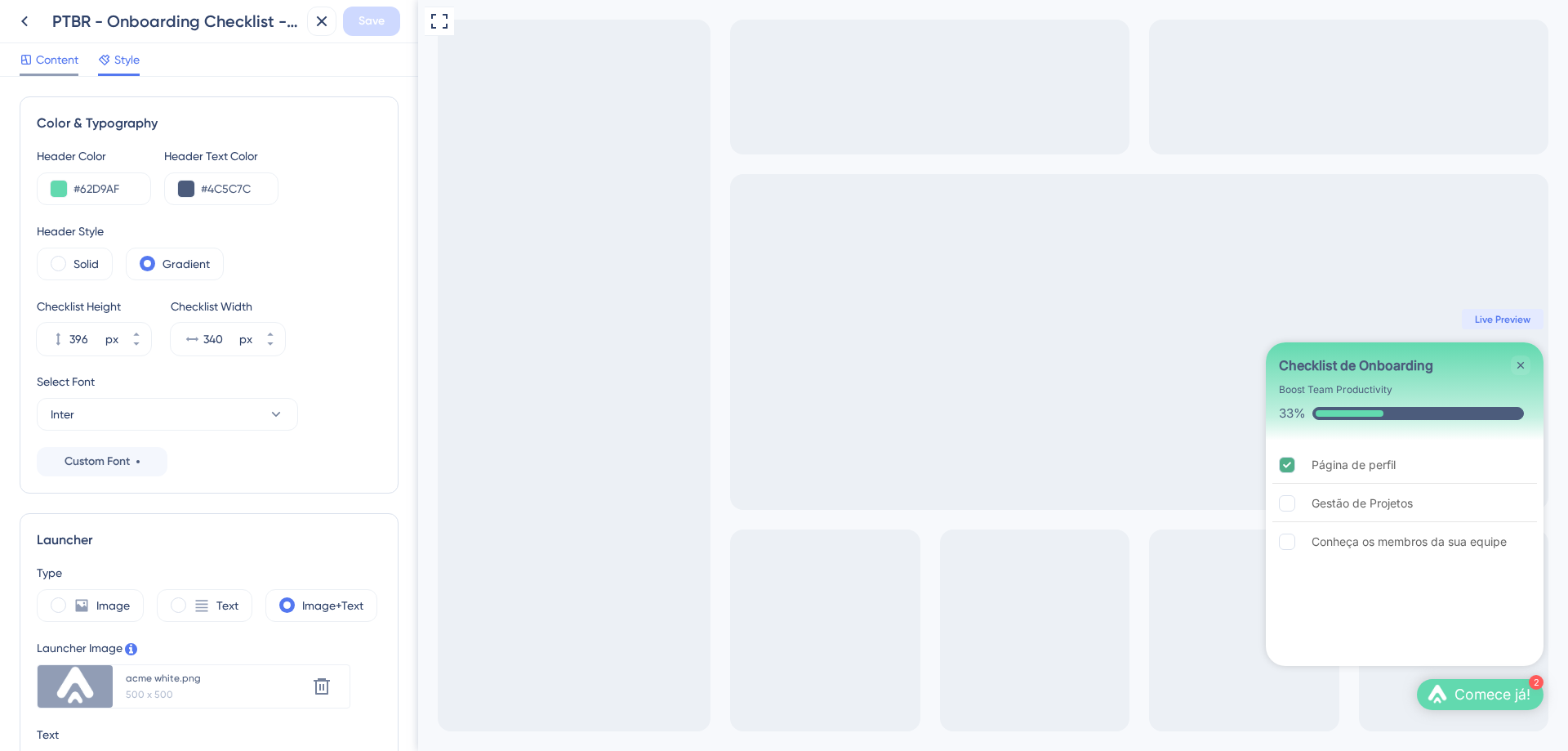
click at [57, 53] on span "Content" at bounding box center [57, 59] width 42 height 19
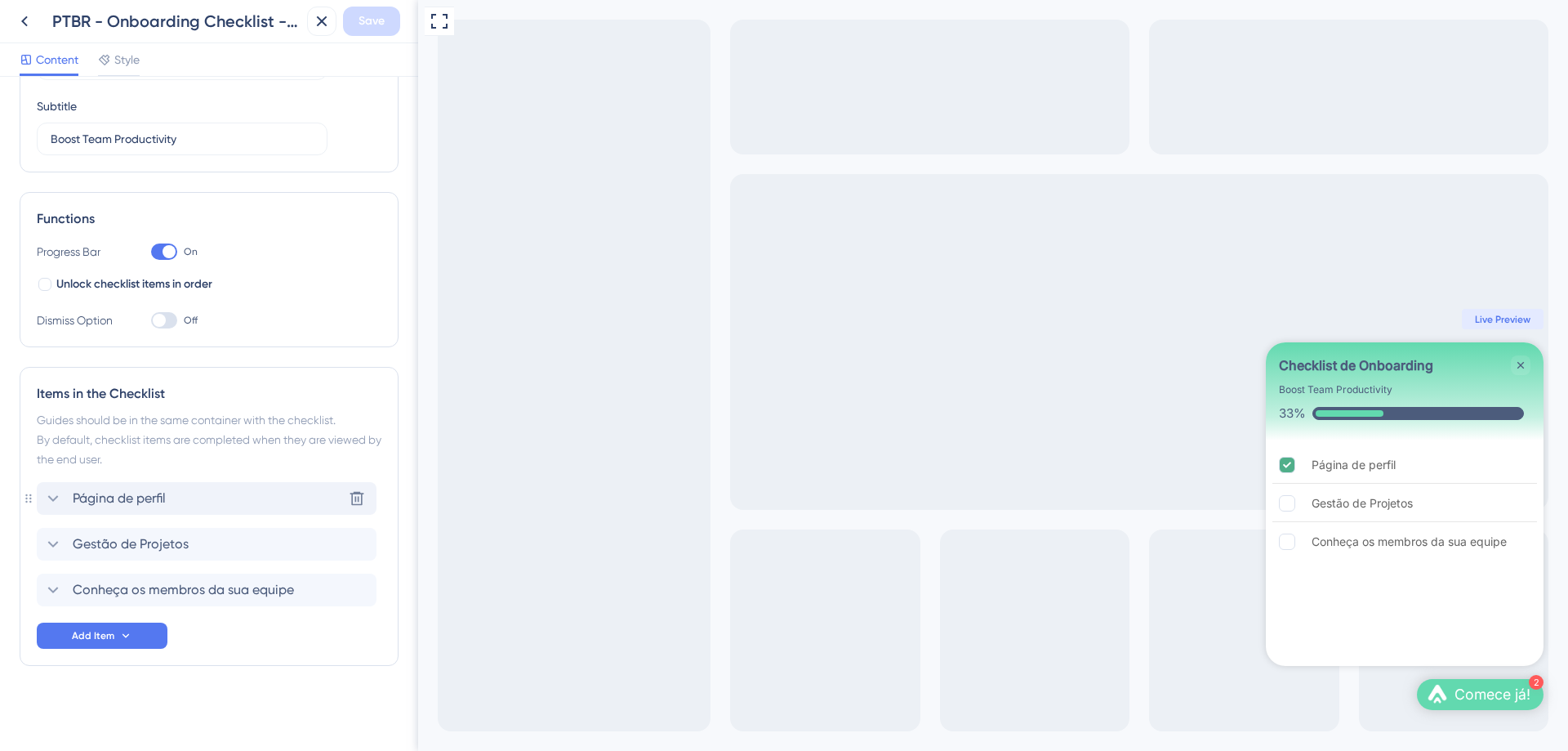
click at [137, 497] on span "Página de perfil" at bounding box center [119, 498] width 93 height 19
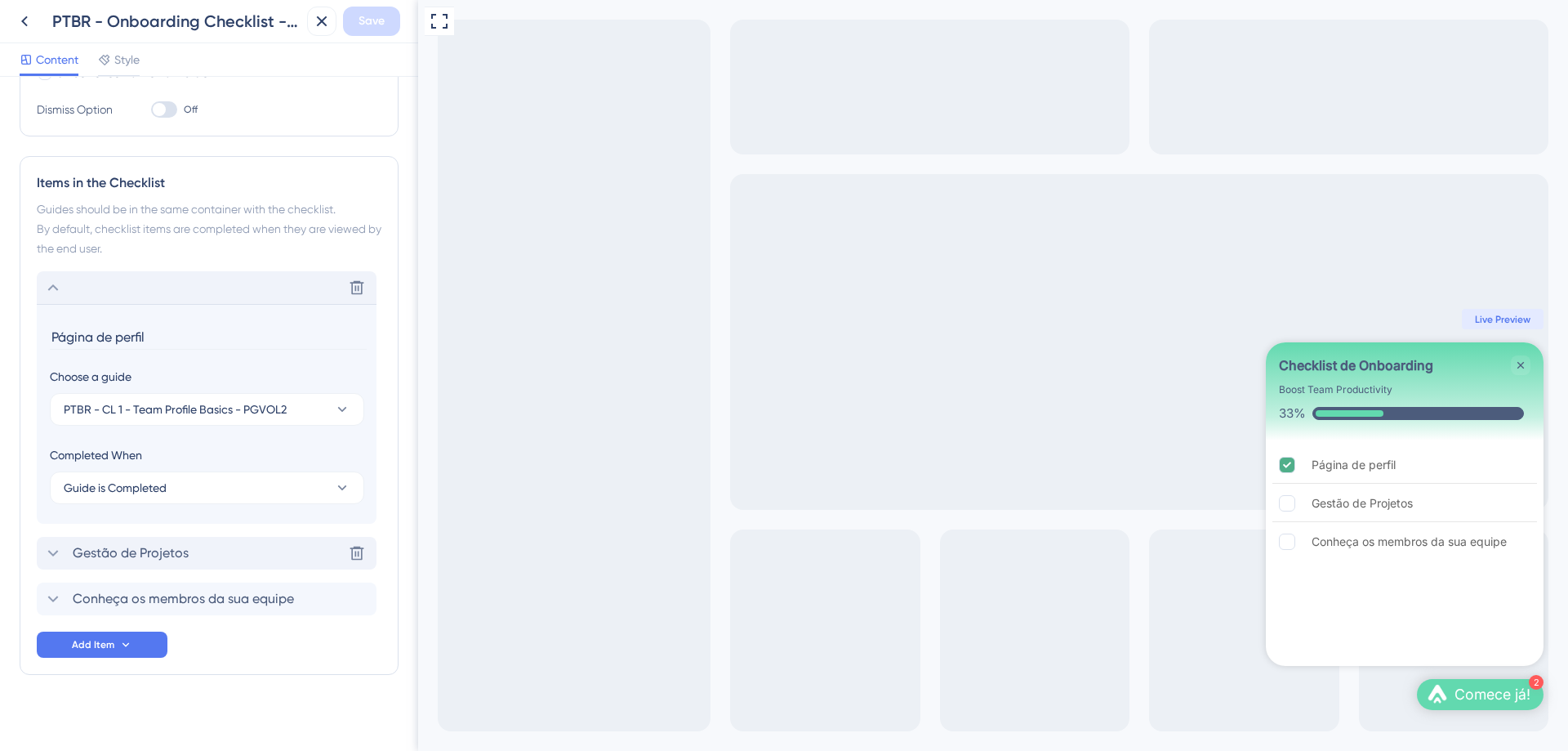
scroll to position [345, 0]
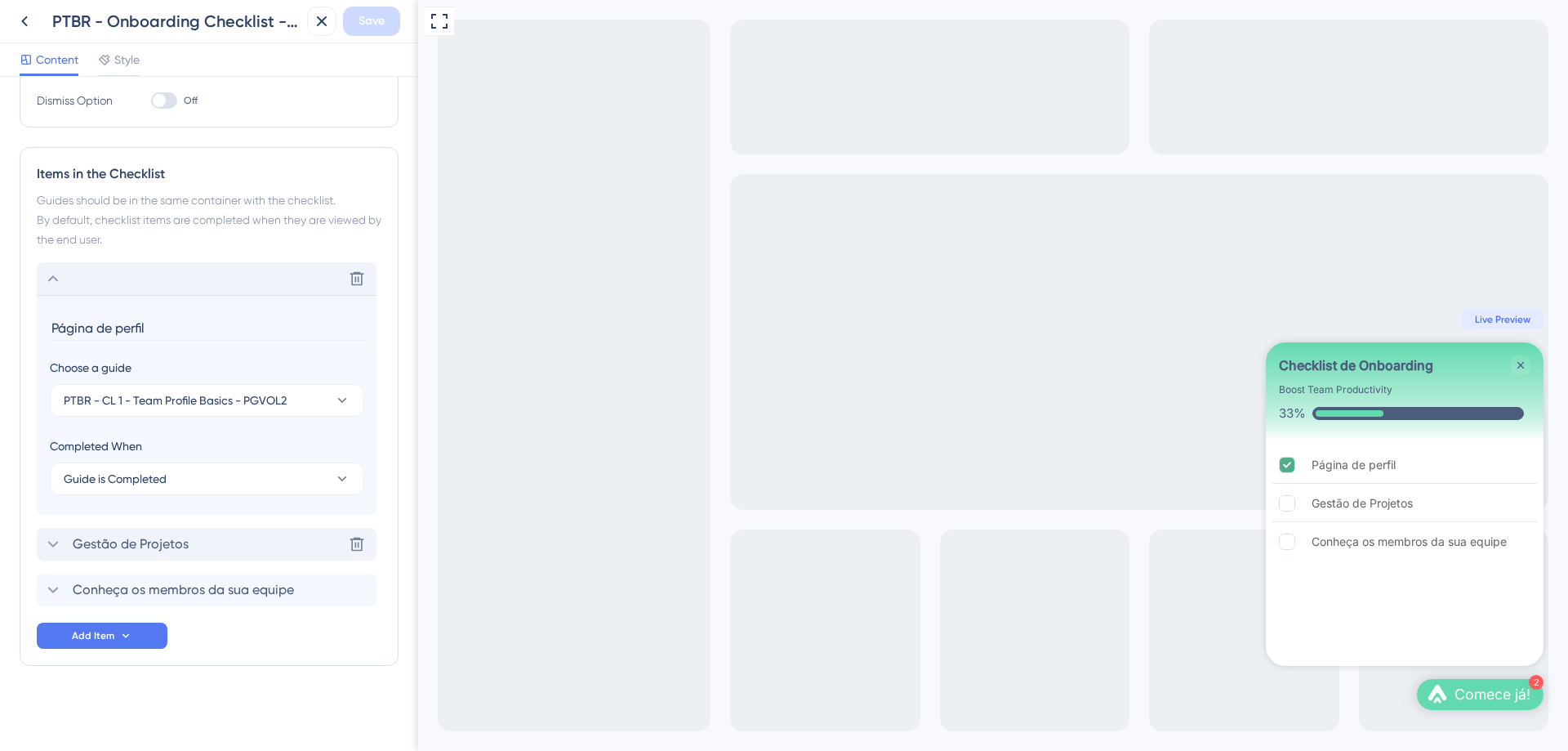
click at [123, 548] on span "Gestão de Projetos" at bounding box center [130, 544] width 116 height 19
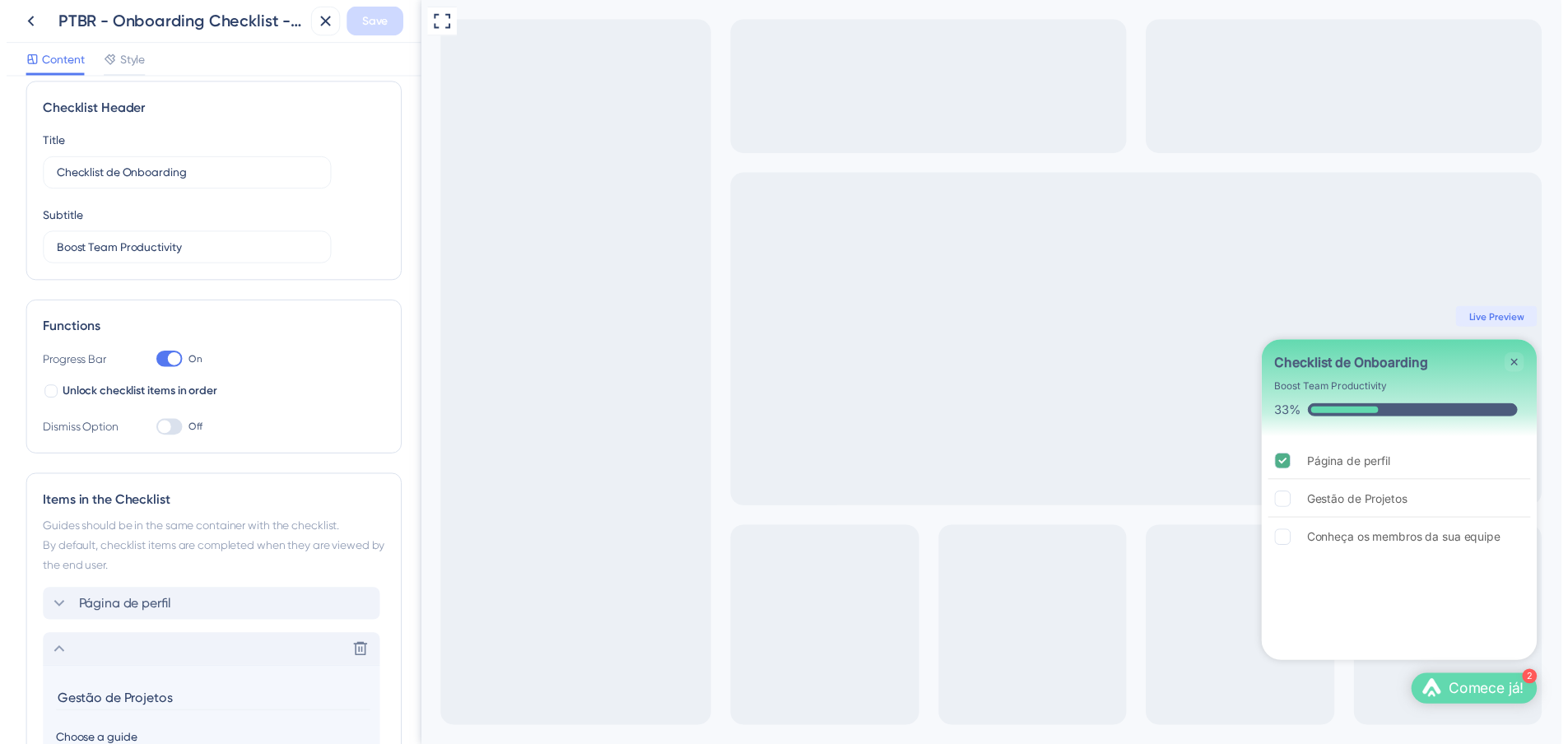
scroll to position [0, 0]
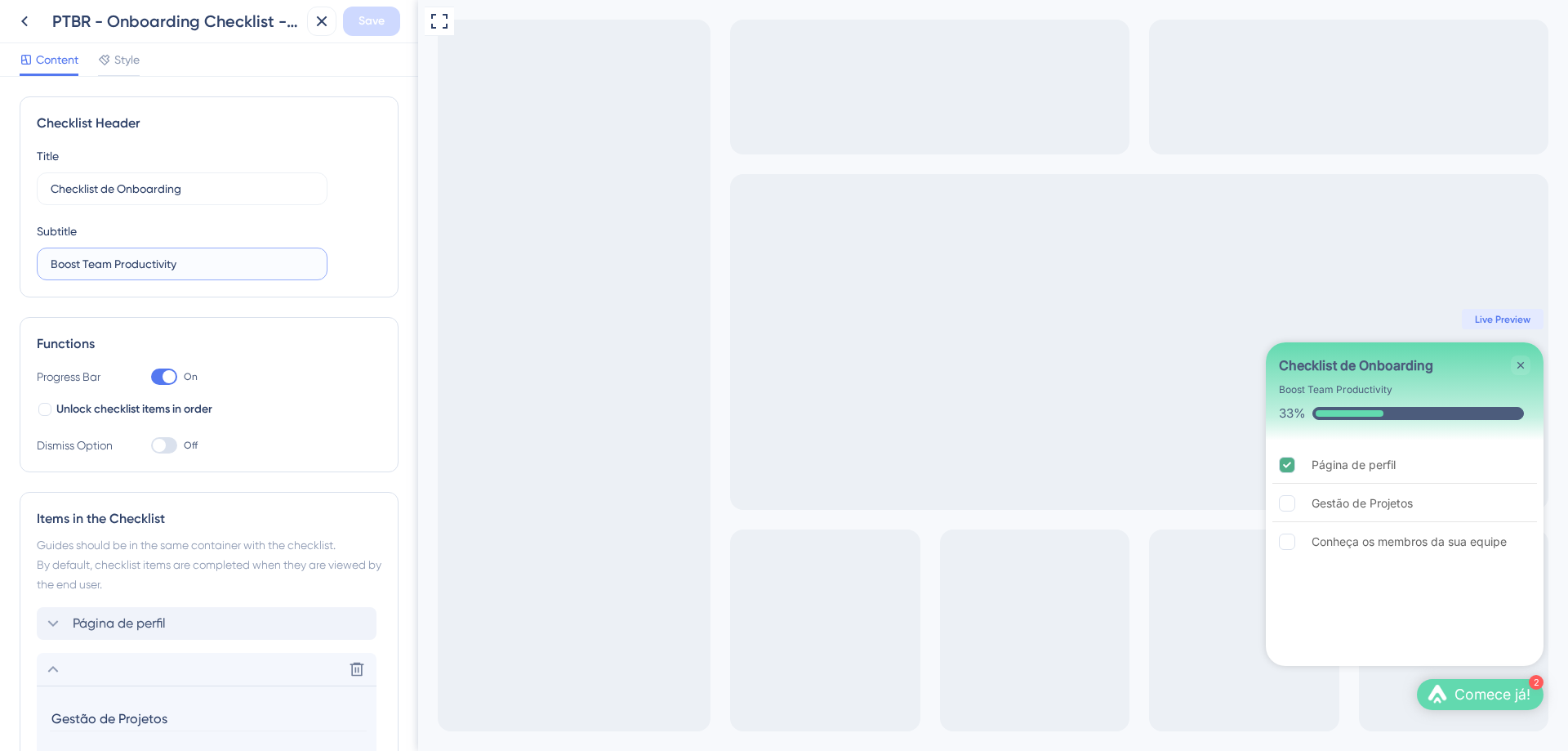
click at [167, 265] on input "Boost Team Productivity" at bounding box center [181, 264] width 263 height 18
type input "Aumente a produtividade da equipe"
click at [363, 24] on span "Save" at bounding box center [371, 21] width 27 height 19
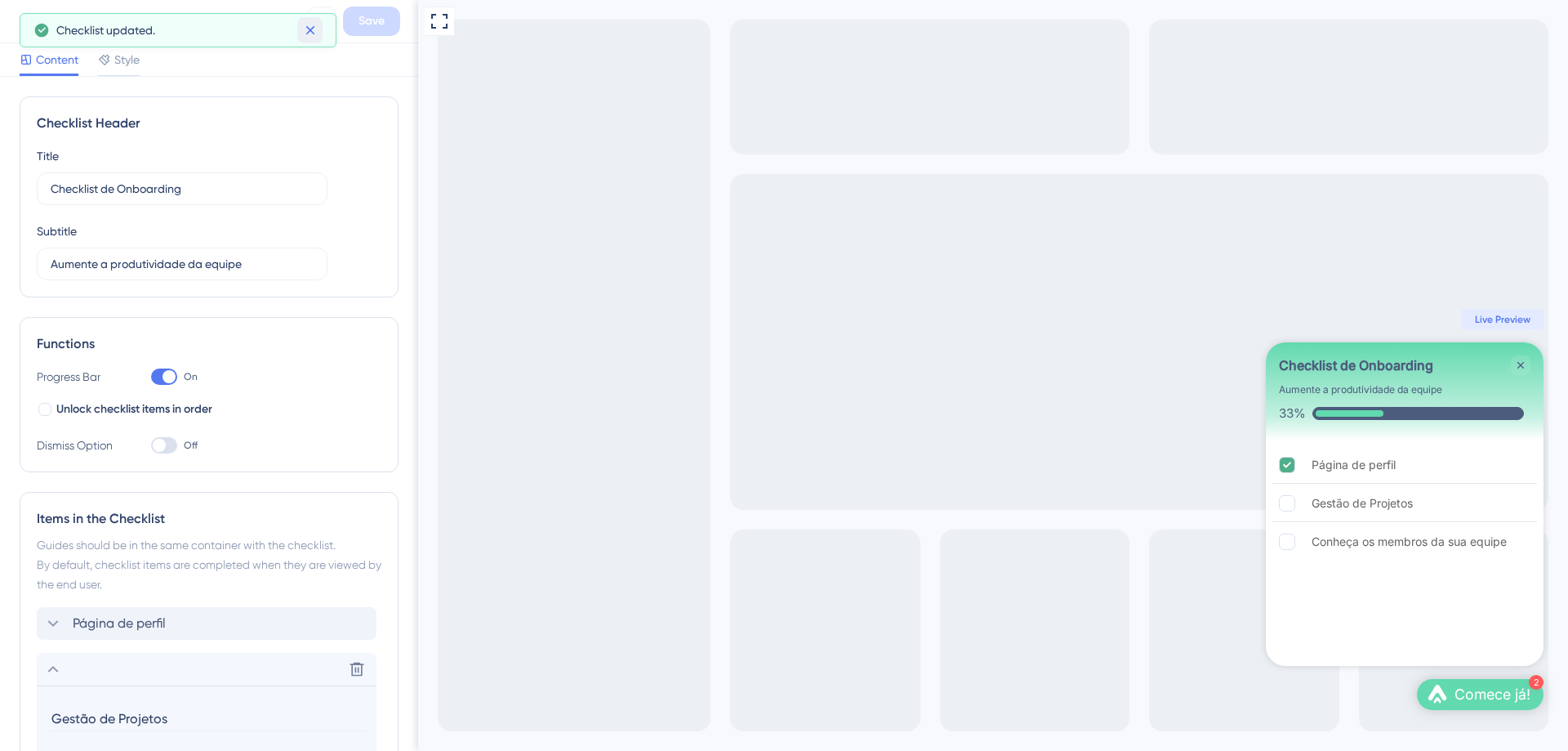
click at [308, 30] on icon at bounding box center [310, 30] width 16 height 16
click at [19, 25] on icon at bounding box center [25, 21] width 19 height 19
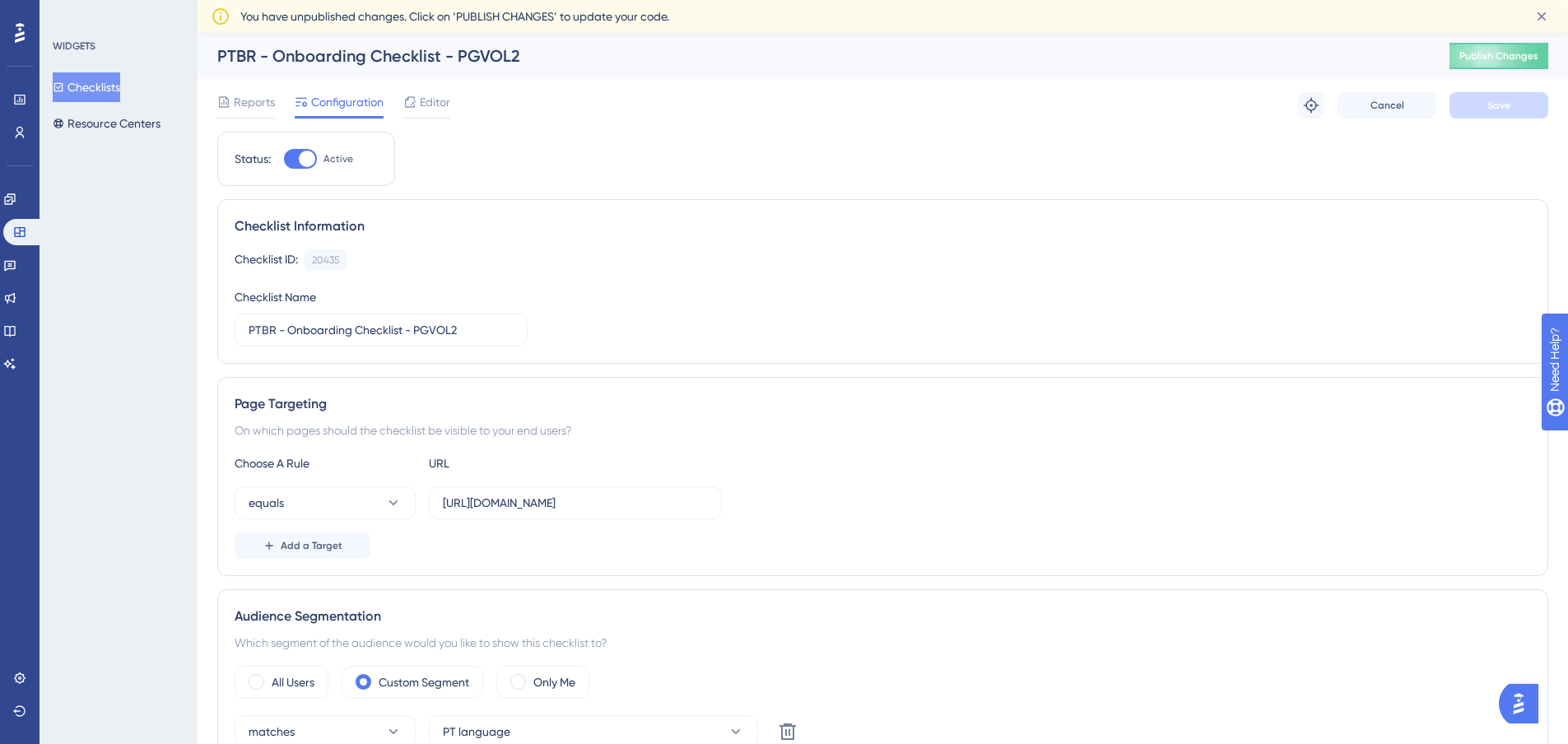
click at [101, 94] on button "Checklists" at bounding box center [86, 86] width 68 height 29
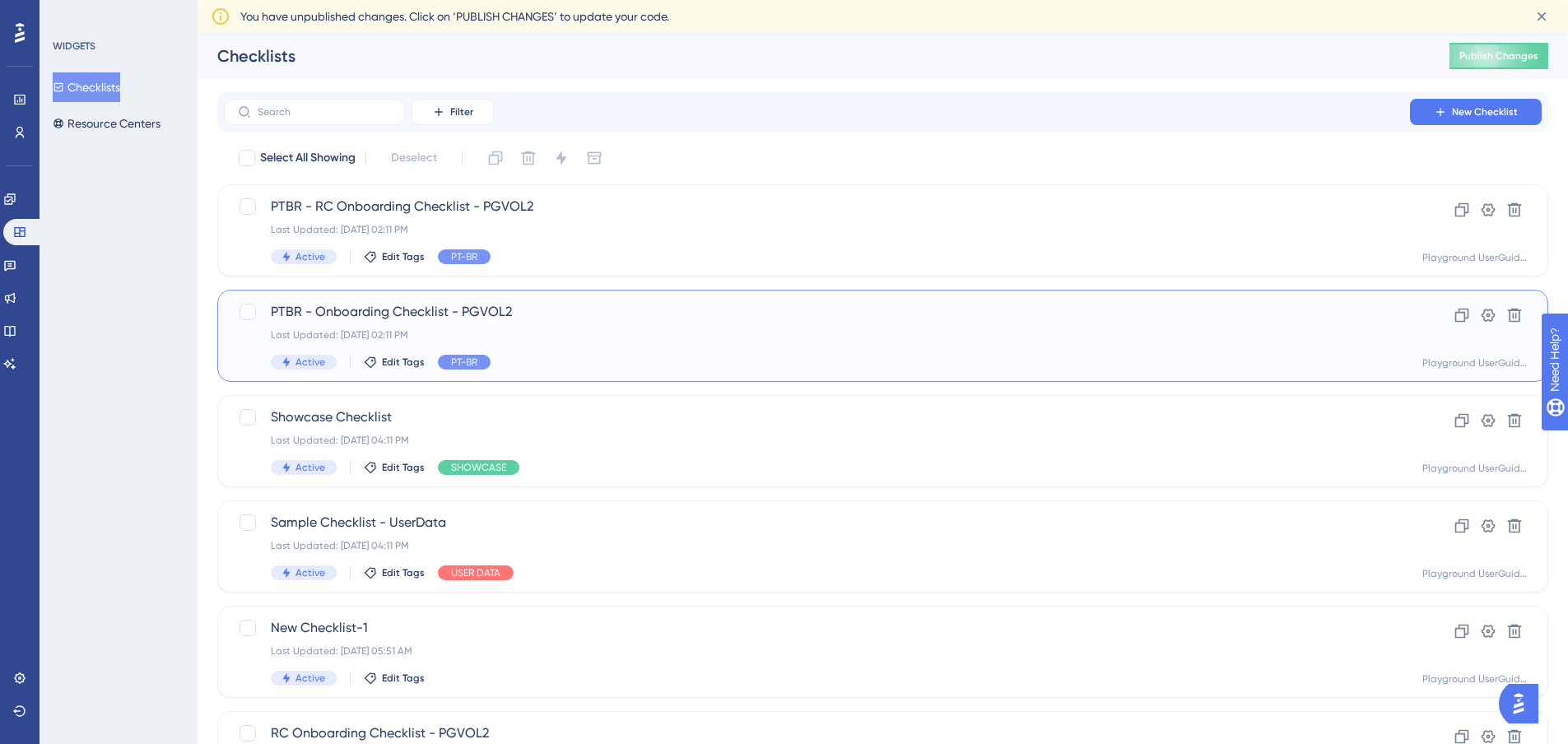
click at [604, 323] on div "PTBR - Onboarding Checklist - PGVOL2 Last Updated: [DATE] 02:11 PM Active Edit …" at bounding box center [817, 336] width 1093 height 68
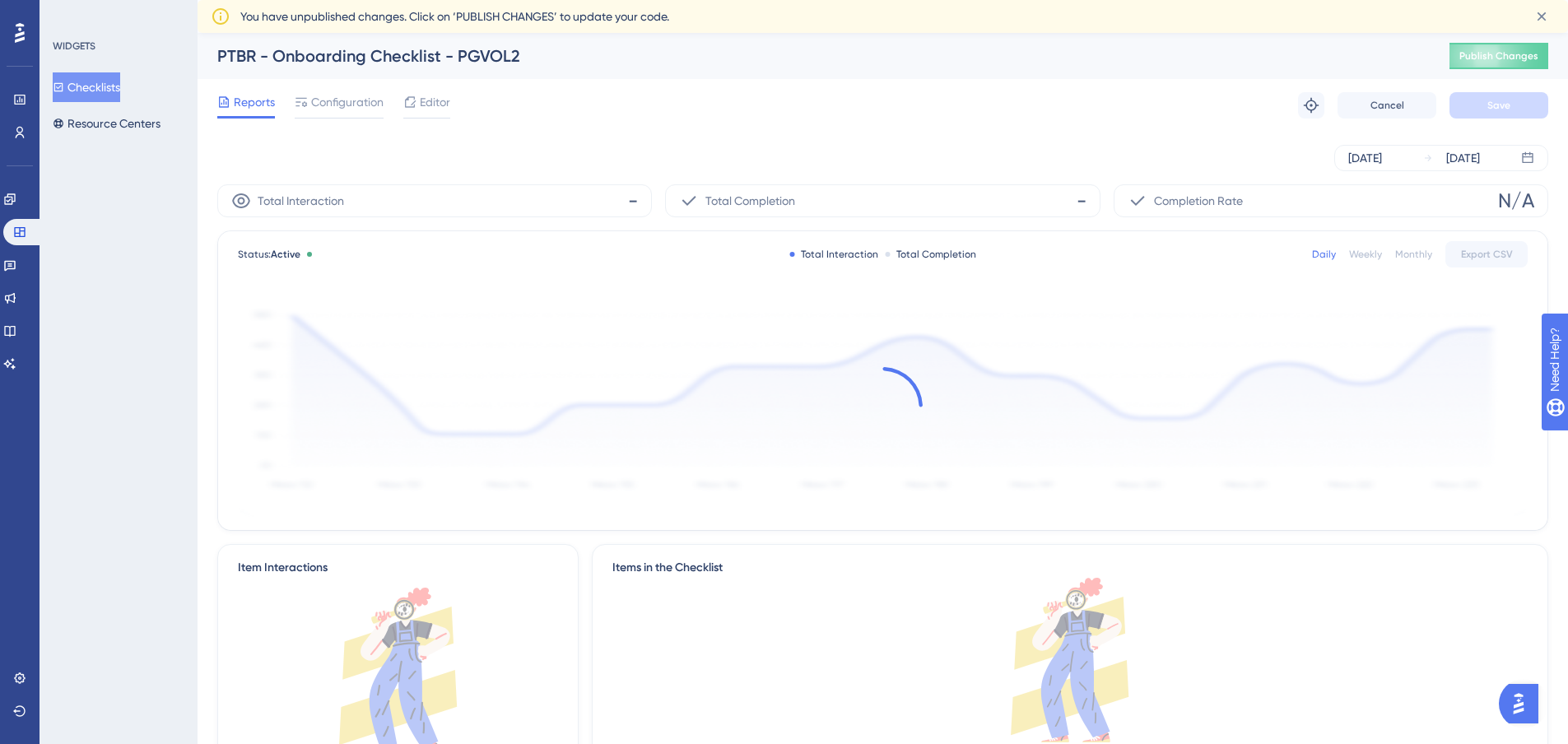
click at [94, 76] on button "Checklists" at bounding box center [86, 86] width 68 height 29
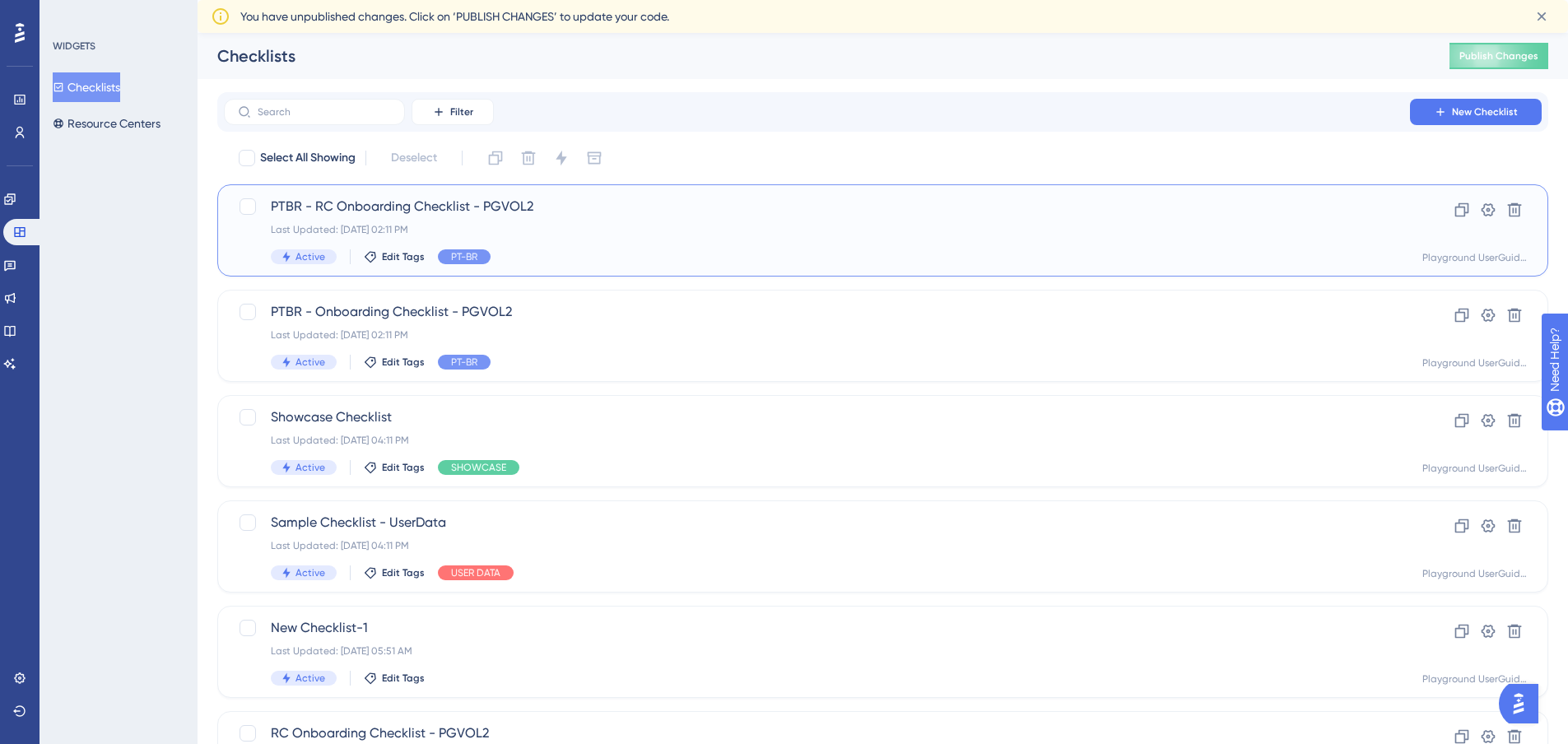
click at [632, 222] on div "PTBR - RC Onboarding Checklist - PGVOL2 Last Updated: [DATE] 02:11 PM Active Ed…" at bounding box center [817, 231] width 1093 height 68
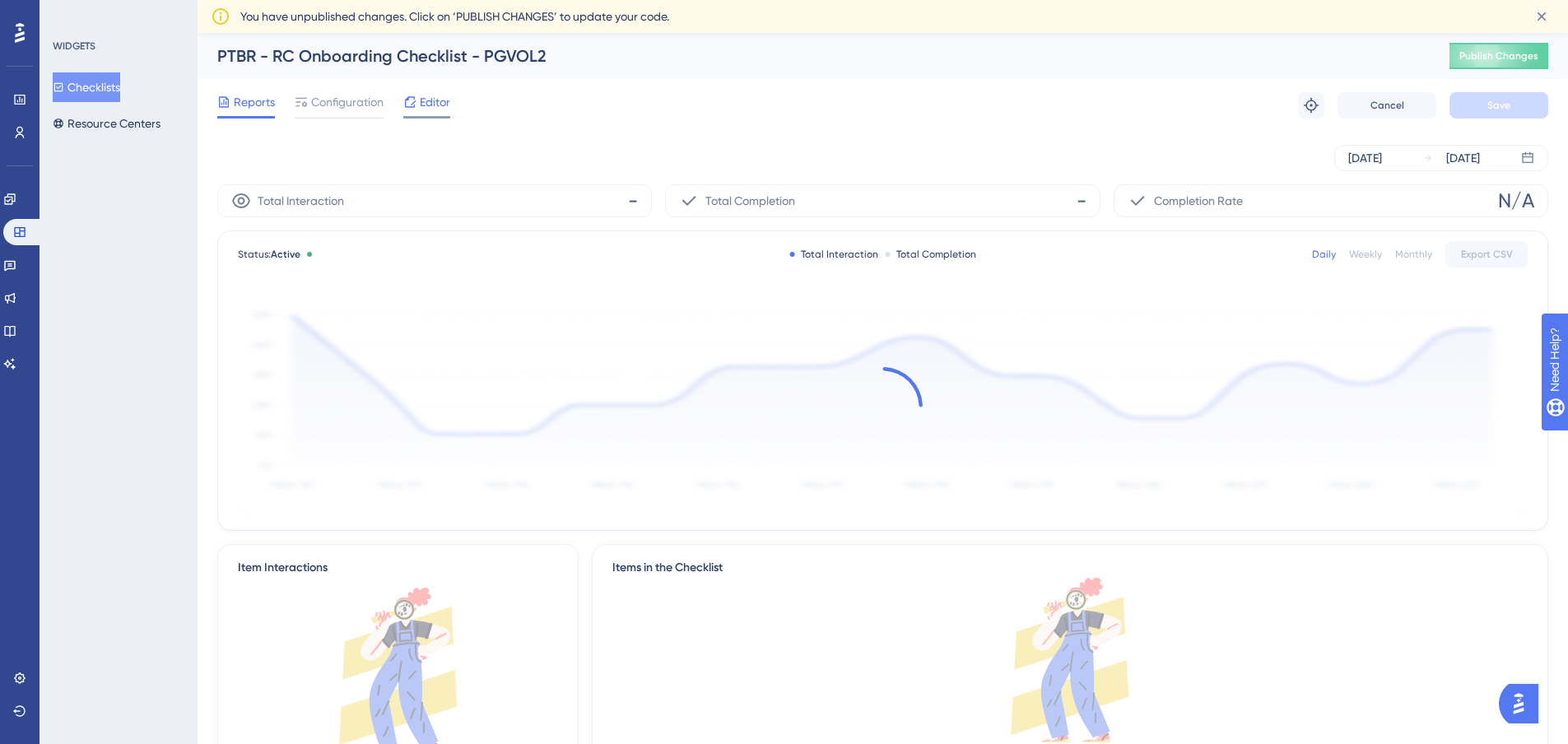
click at [419, 104] on div "Editor" at bounding box center [427, 102] width 47 height 20
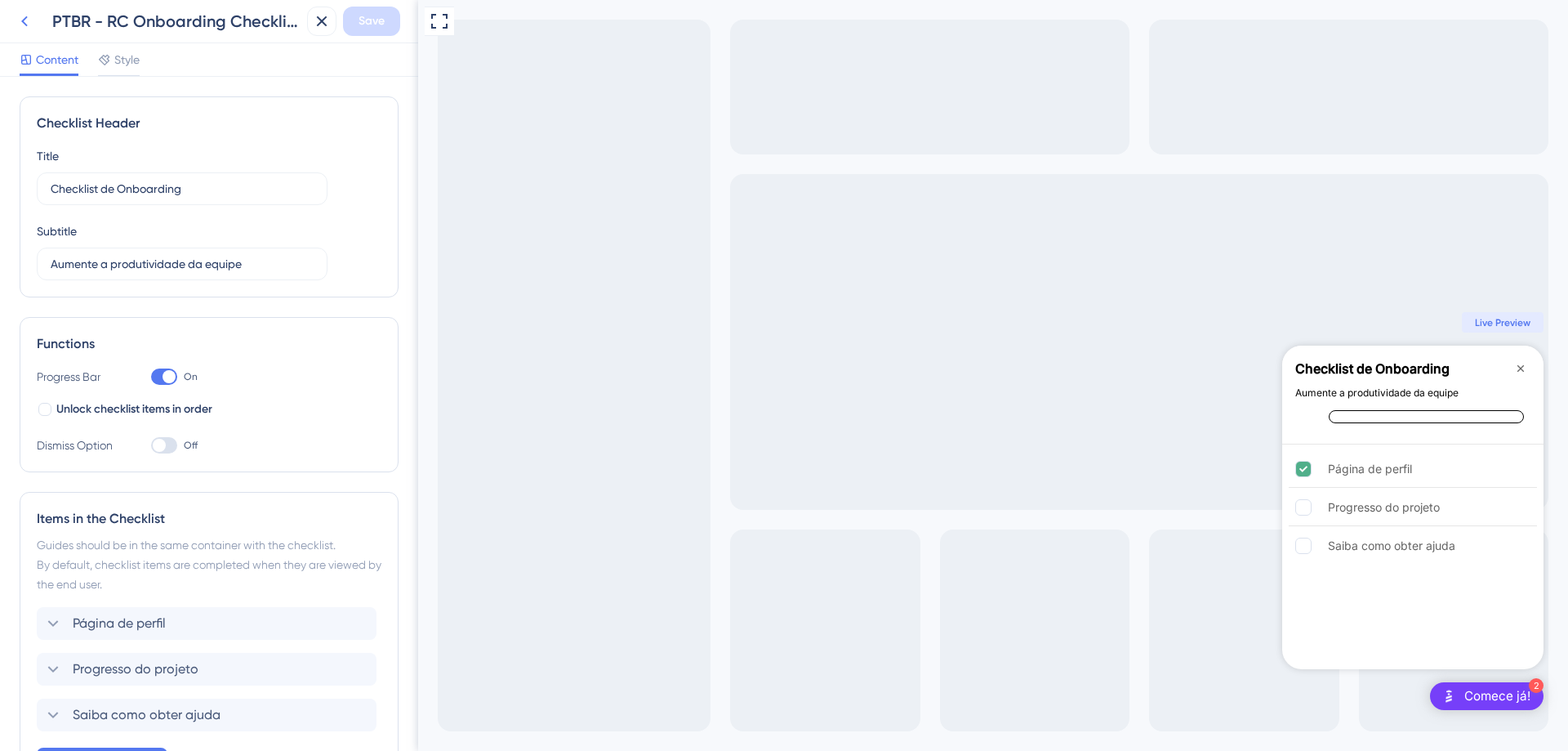
click at [29, 19] on icon at bounding box center [25, 21] width 19 height 19
